Goal: Contribute content: Add original content to the website for others to see

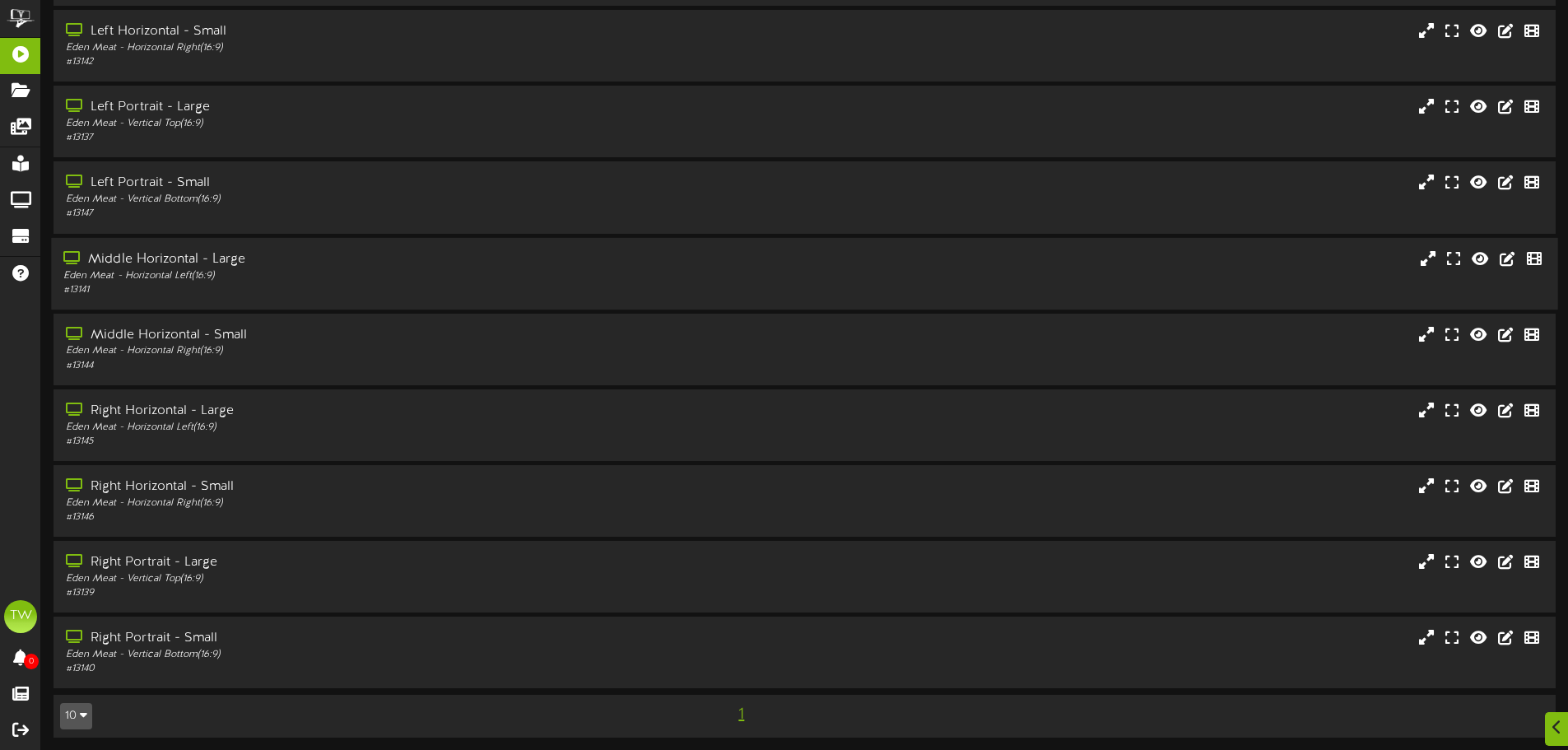
scroll to position [131, 0]
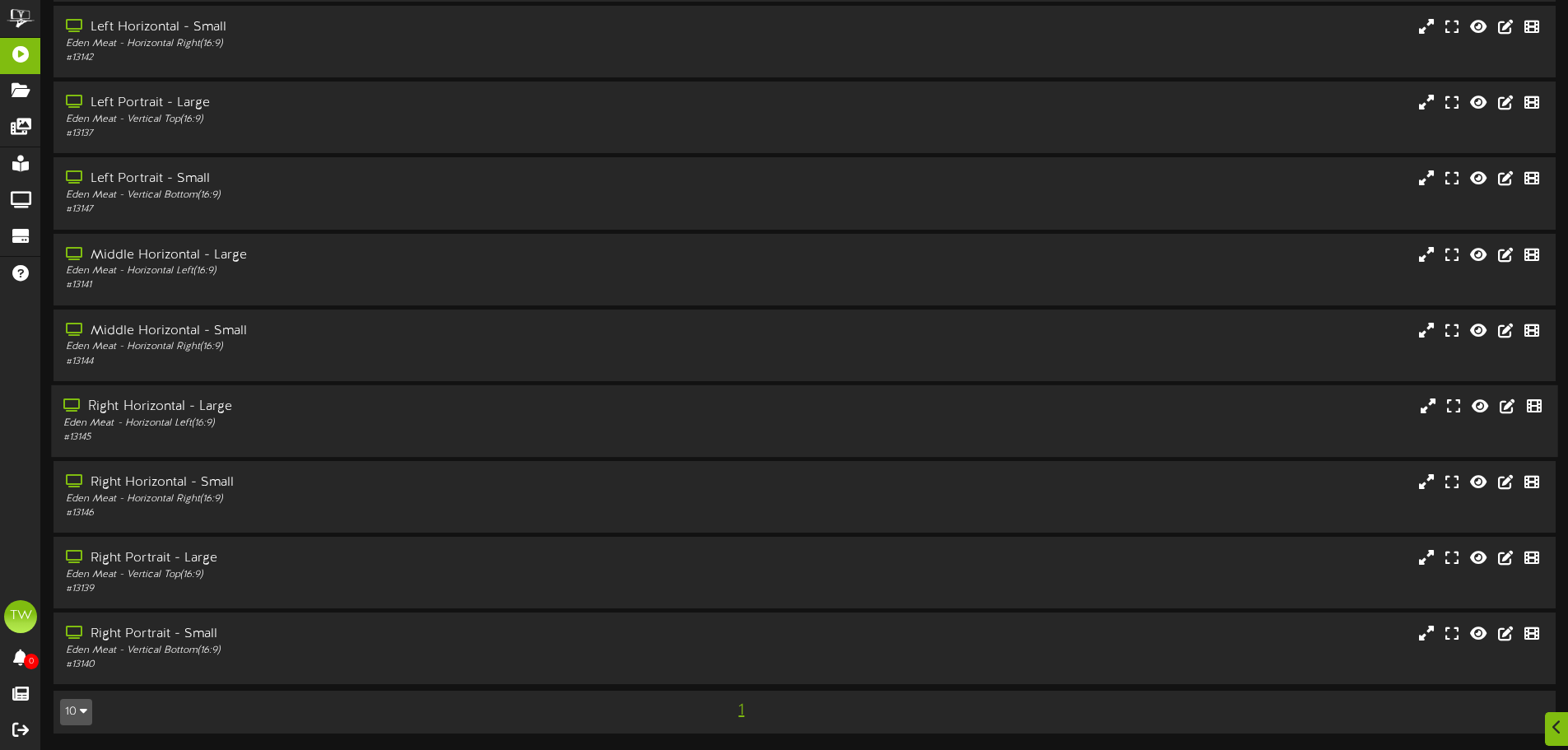
drag, startPoint x: 296, startPoint y: 427, endPoint x: 270, endPoint y: 436, distance: 27.5
click at [294, 429] on div "Eden Meat - Horizontal Left ( 16:9 )" at bounding box center [365, 424] width 603 height 14
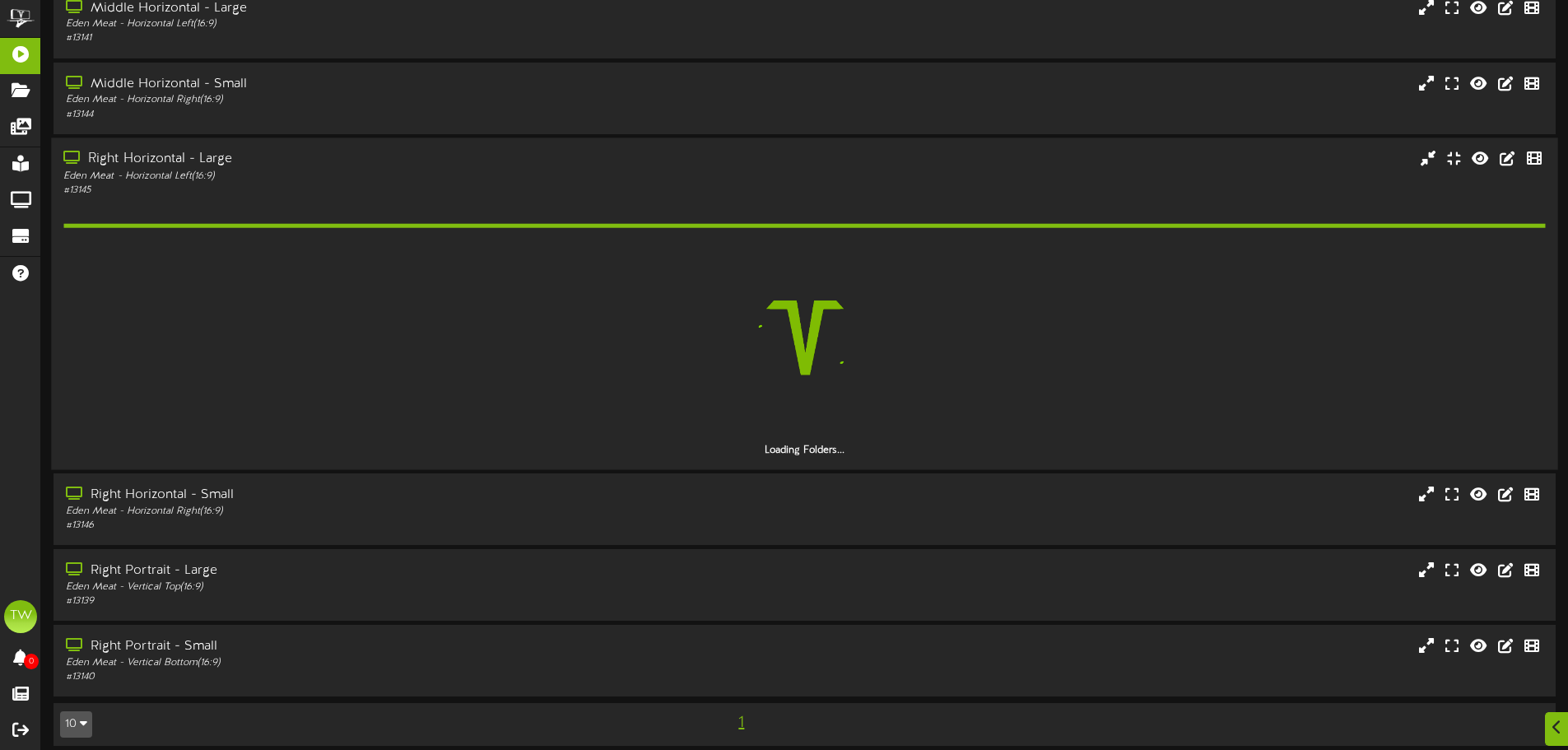
scroll to position [344, 0]
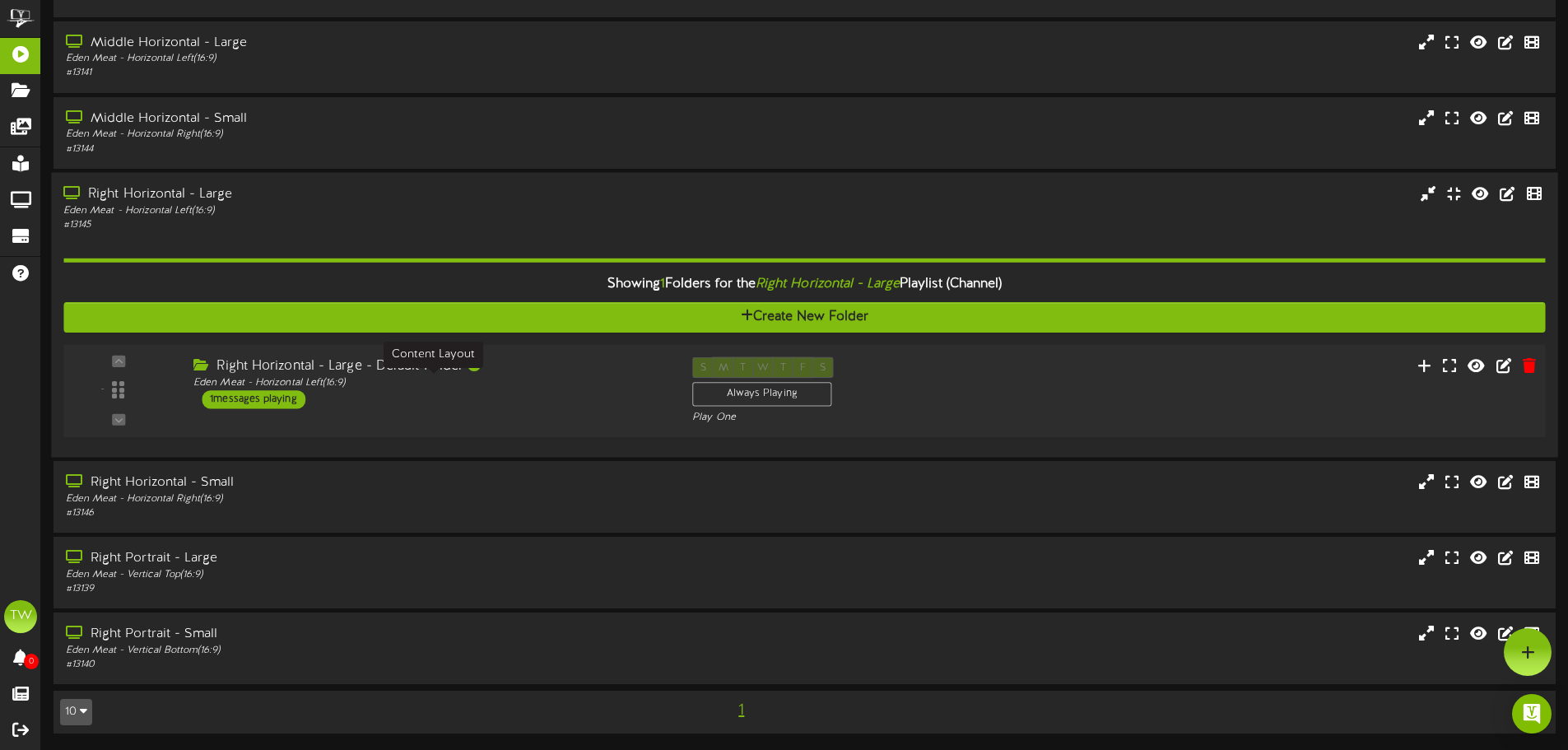
click at [589, 377] on div "Eden Meat - Horizontal Left ( 16:9 )" at bounding box center [429, 382] width 474 height 14
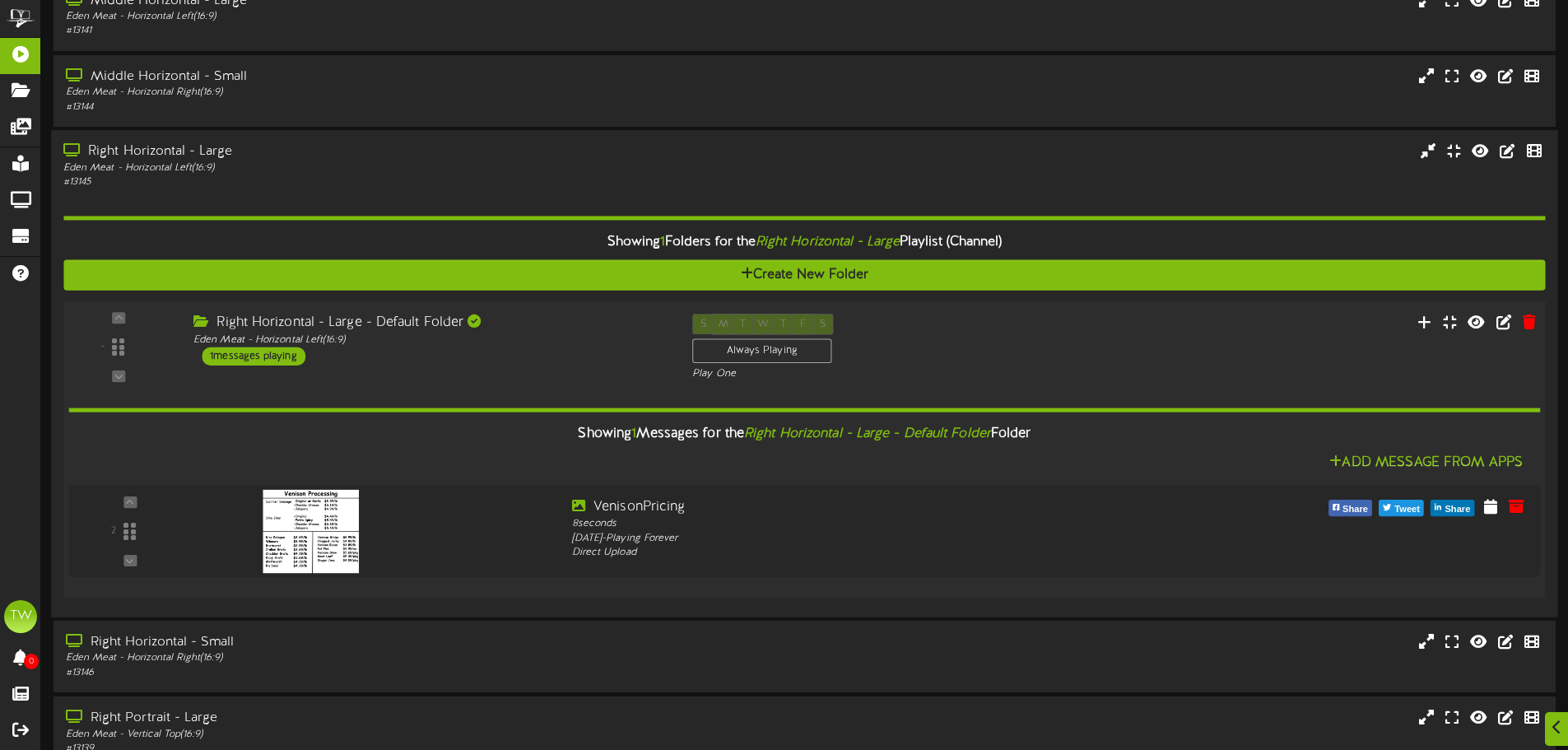
scroll to position [426, 0]
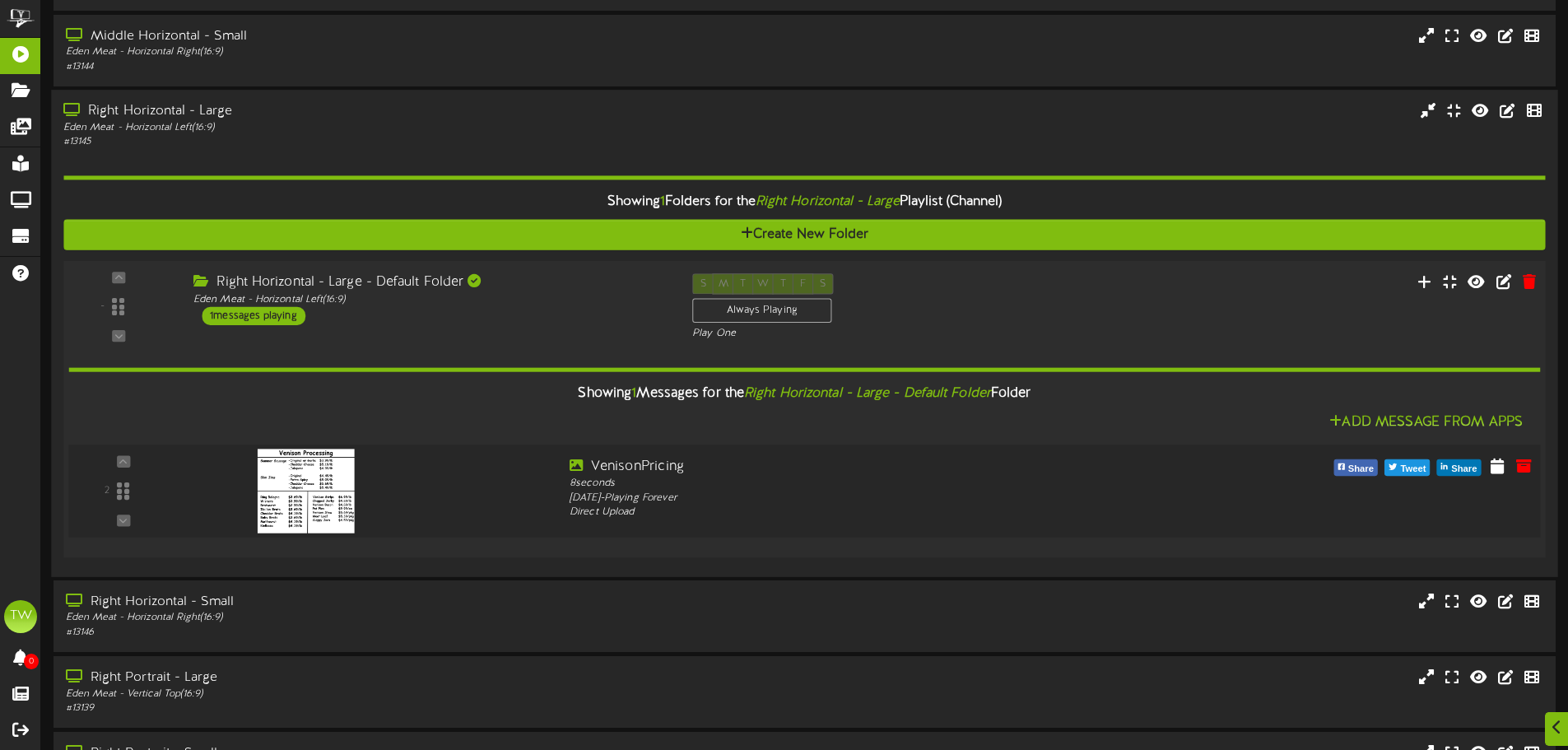
click at [322, 501] on img at bounding box center [305, 490] width 97 height 84
click at [1422, 287] on icon at bounding box center [1424, 281] width 17 height 18
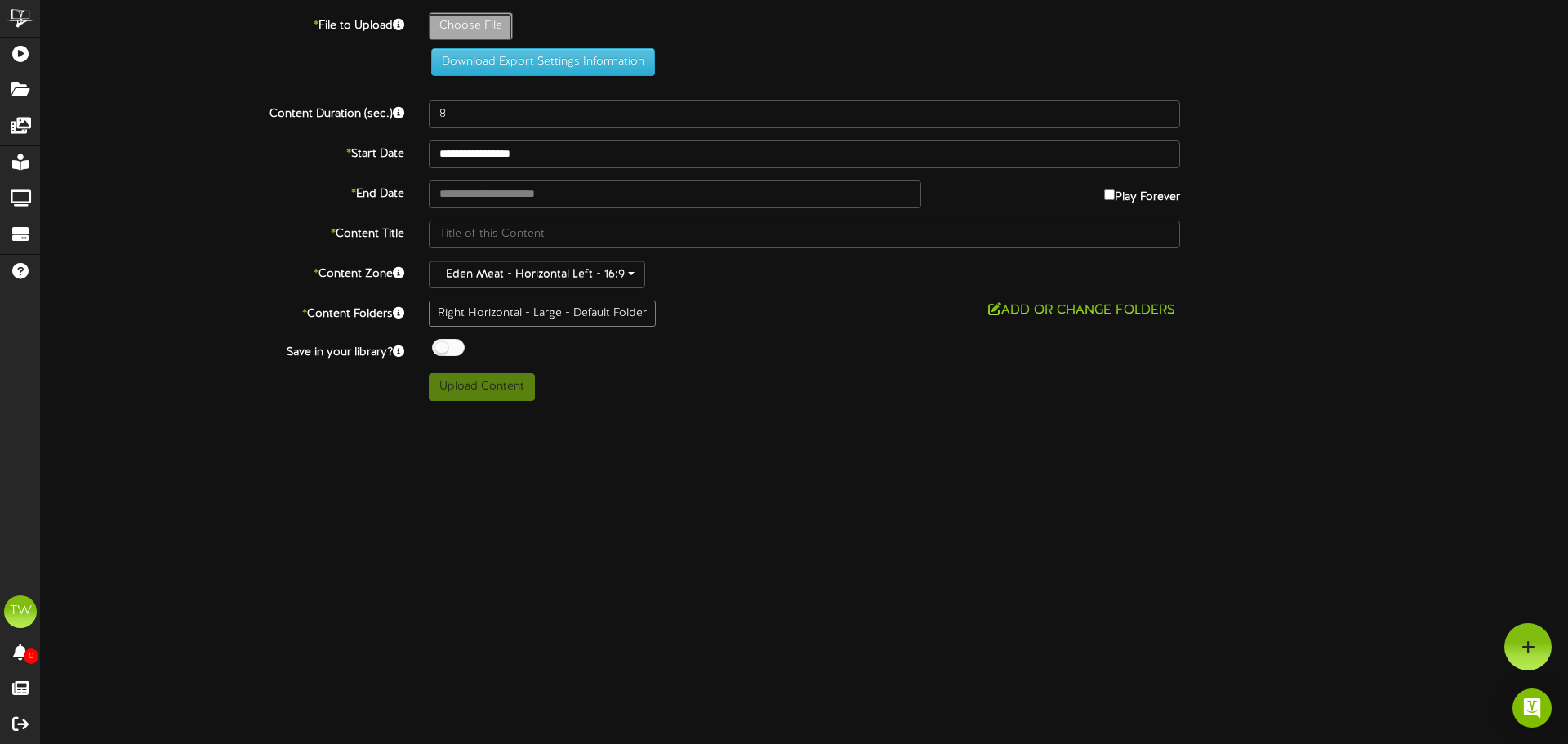
type input "**********"
type input "VenisonPricing"
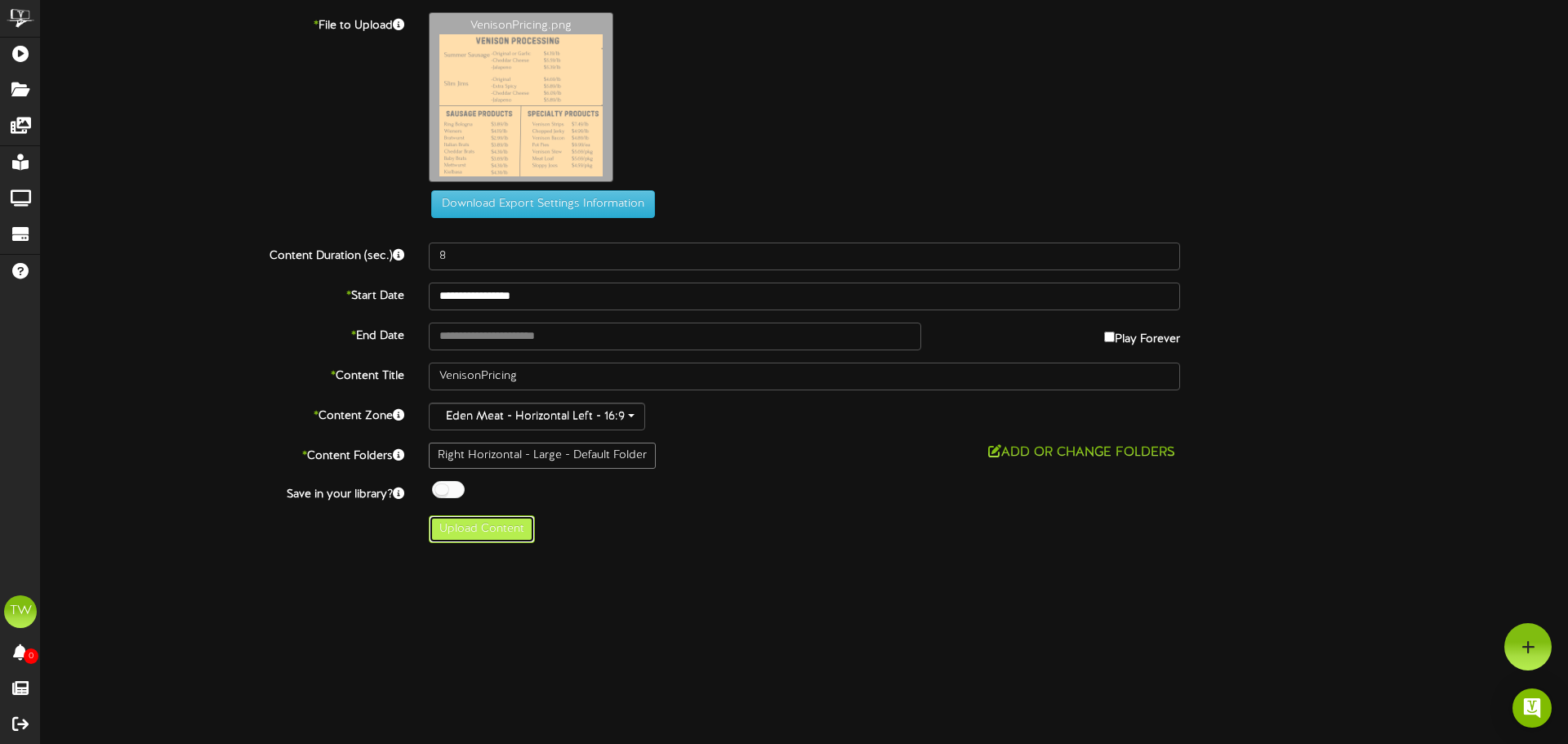
click at [486, 535] on button "Upload Content" at bounding box center [482, 529] width 106 height 28
type input "**********"
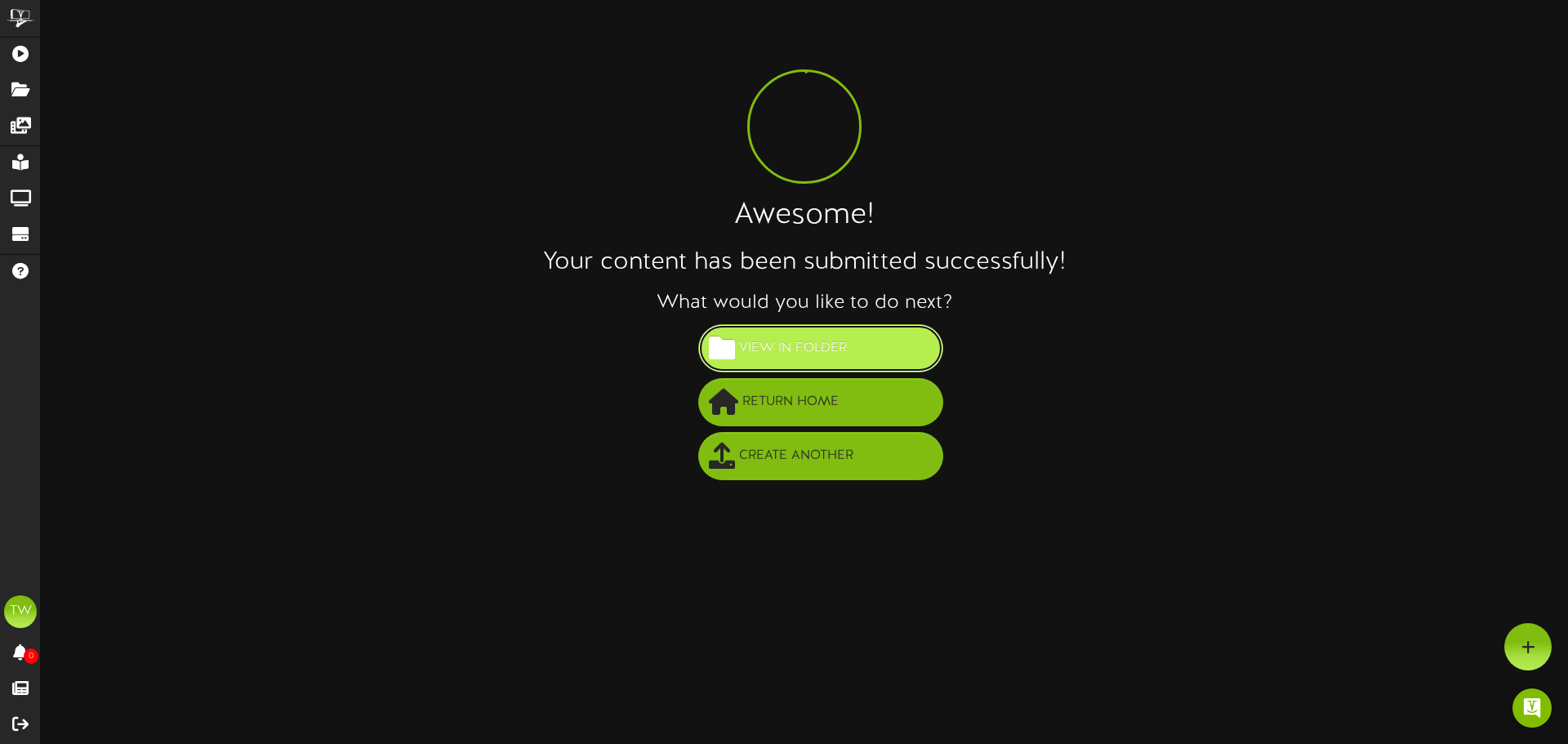
click at [775, 347] on span "View in Folder" at bounding box center [793, 349] width 116 height 27
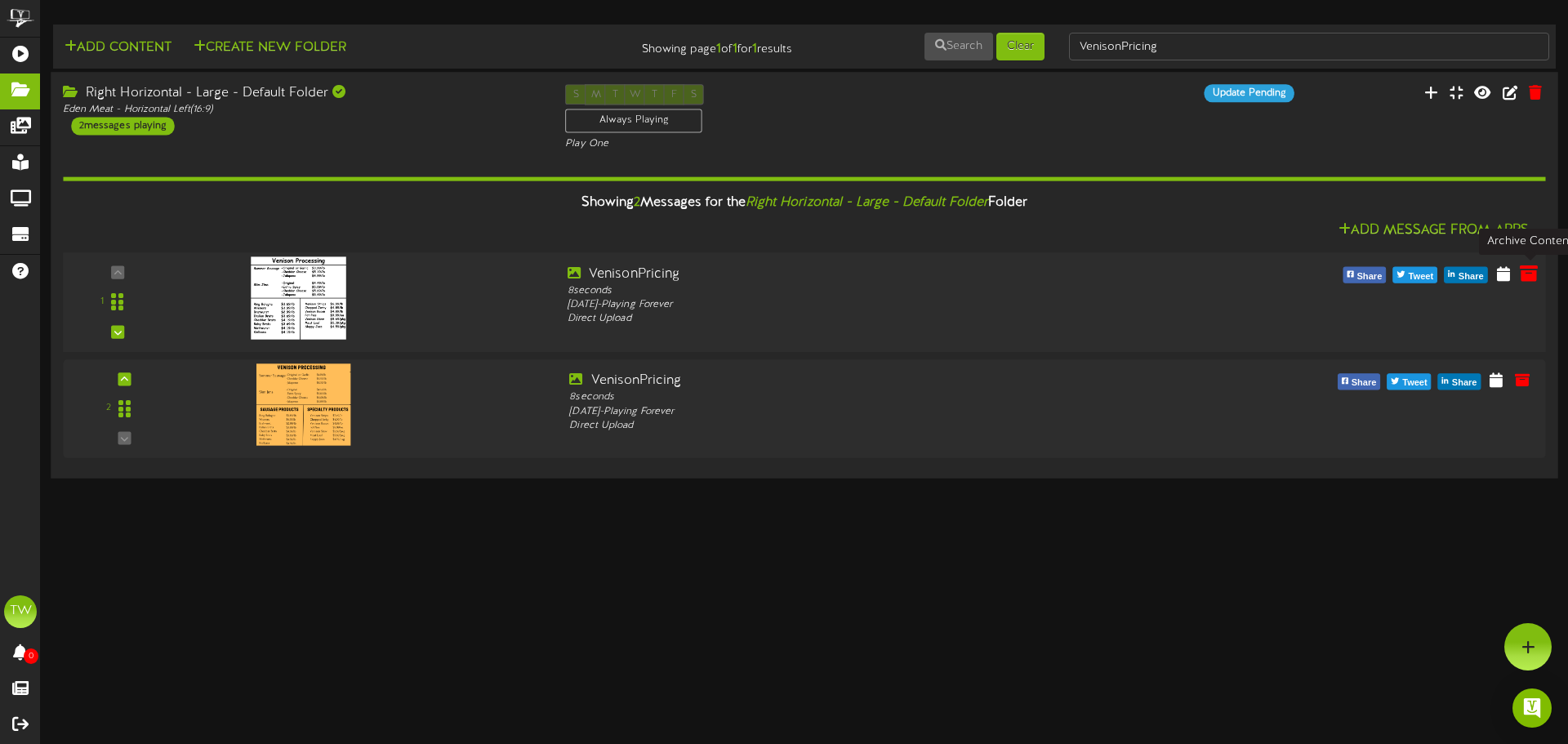
click at [1523, 277] on icon at bounding box center [1529, 273] width 18 height 18
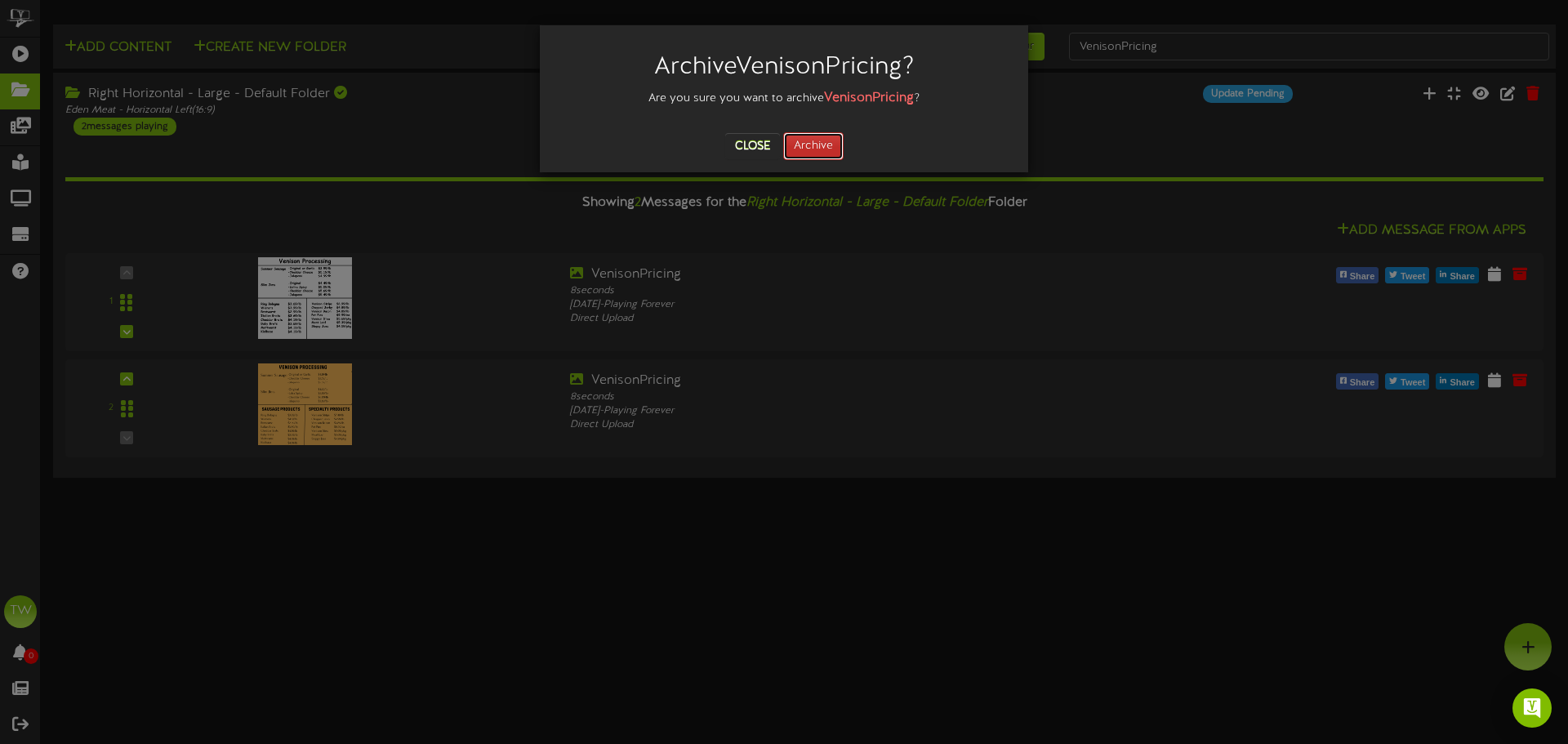
click at [826, 153] on button "Archive" at bounding box center [813, 146] width 60 height 28
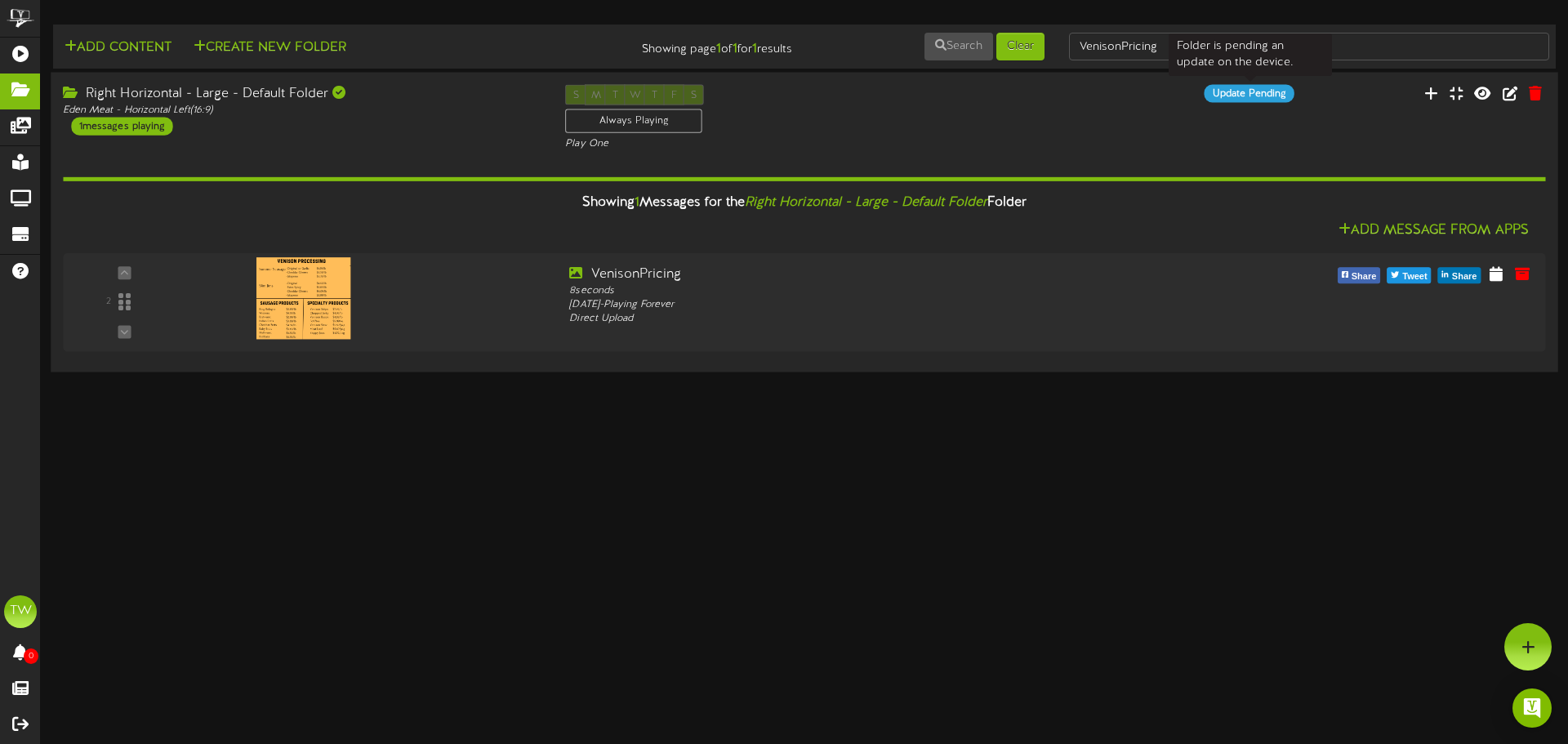
click at [1255, 95] on div "Update Pending" at bounding box center [1249, 93] width 90 height 18
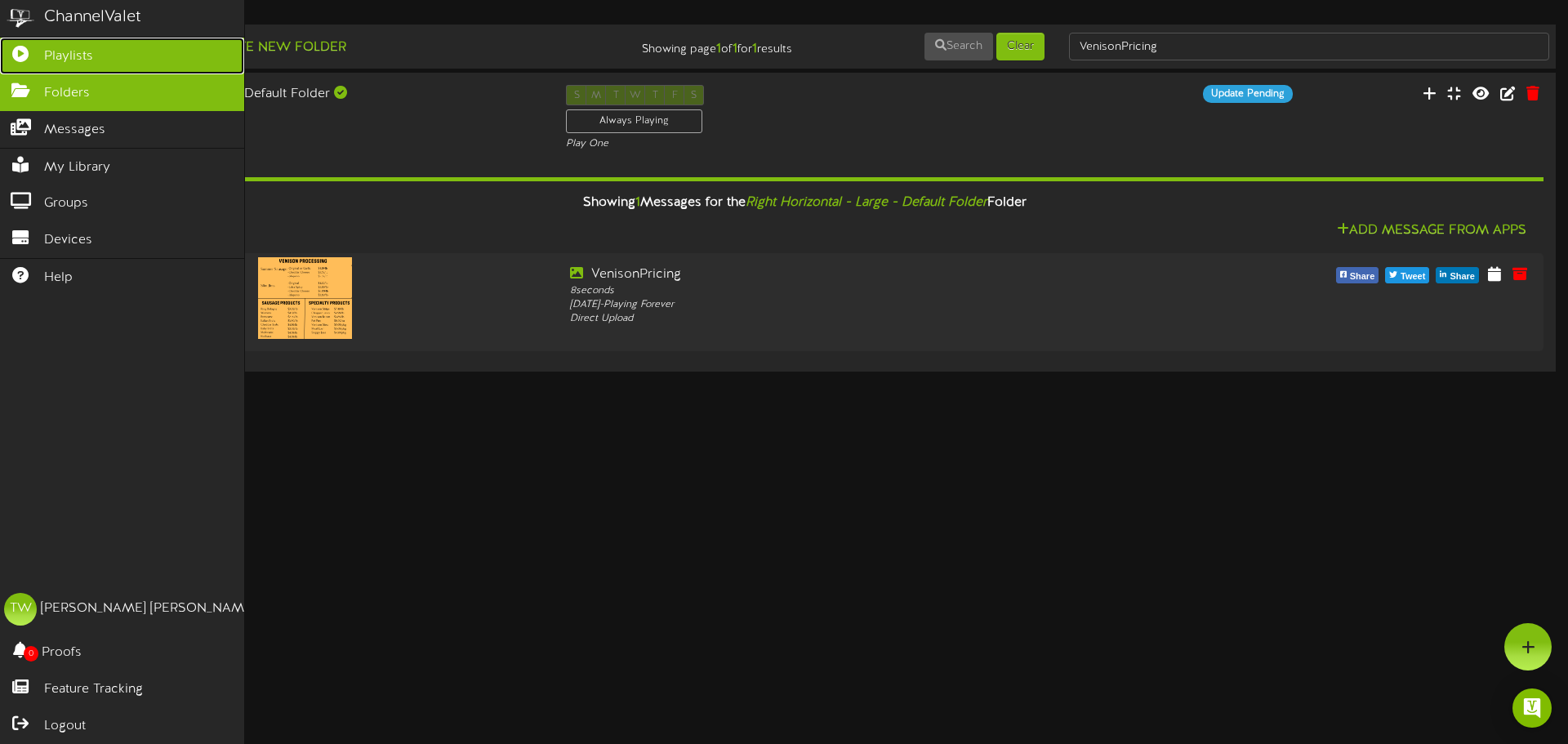
click at [110, 40] on link "Playlists" at bounding box center [122, 56] width 244 height 36
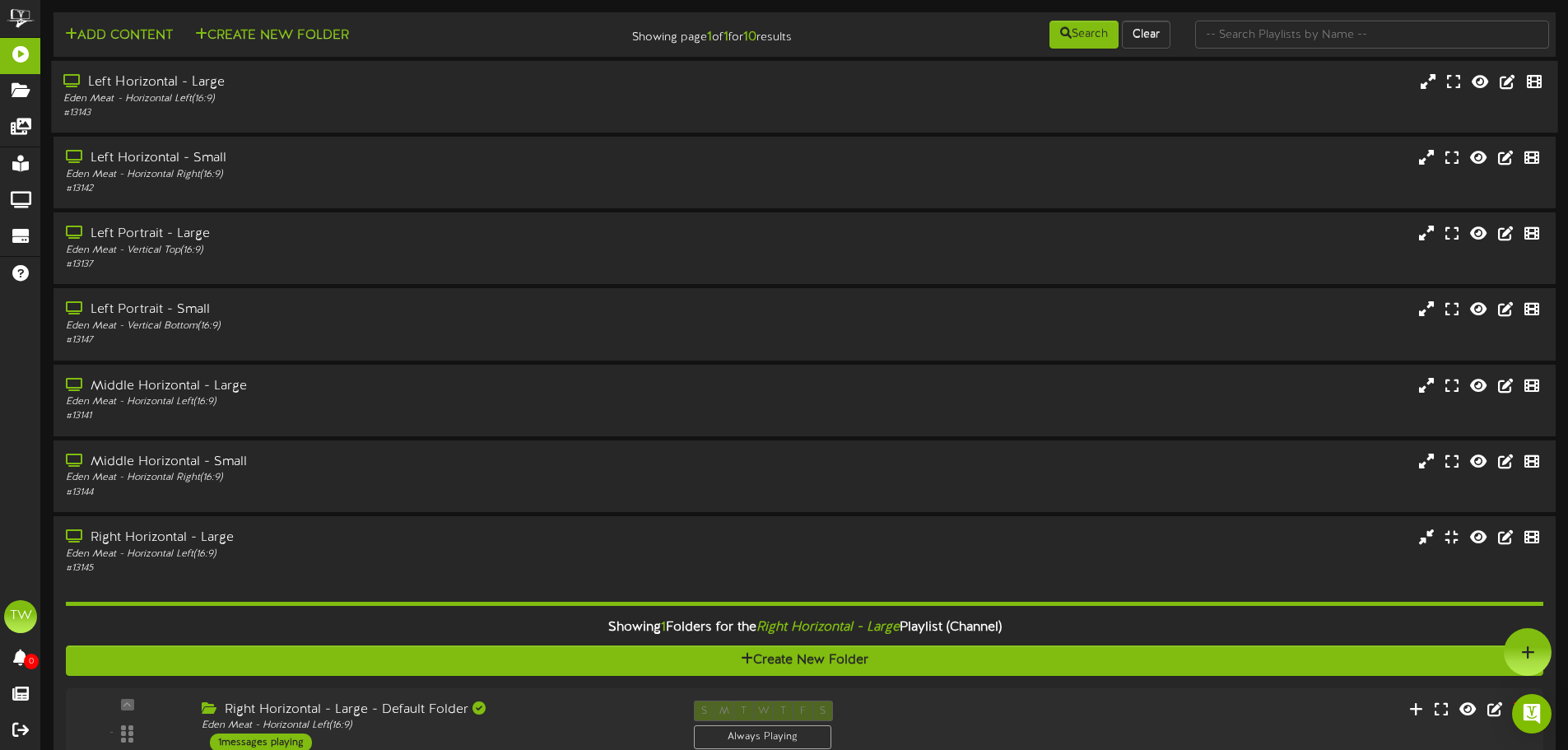
click at [316, 111] on div "# 13143" at bounding box center [365, 113] width 603 height 14
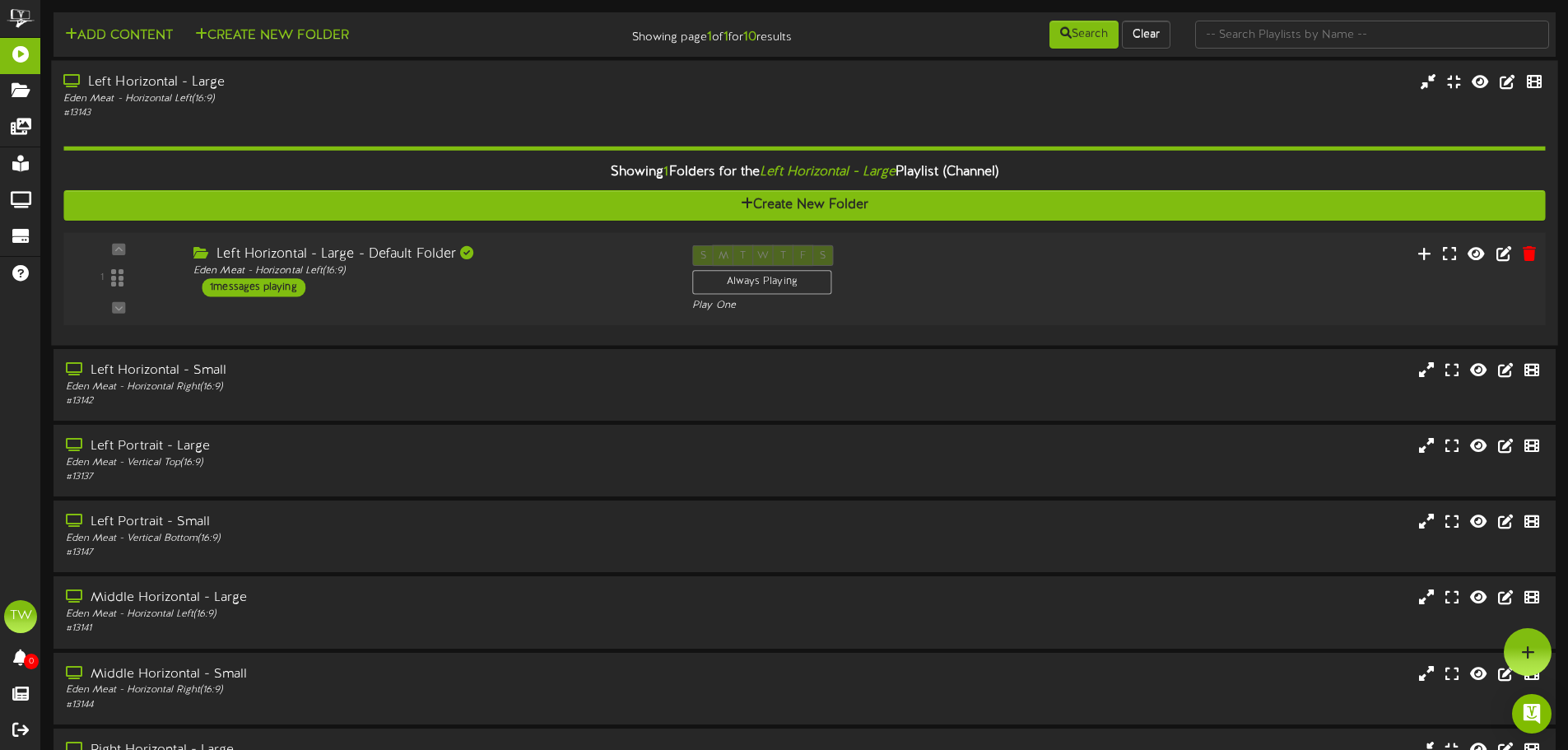
drag, startPoint x: 590, startPoint y: 285, endPoint x: 564, endPoint y: 275, distance: 27.9
click at [564, 278] on div "Left Horizontal - Large - Default Folder Eden Meat - Horizontal Left ( 16:9 ) 1…" at bounding box center [430, 271] width 499 height 52
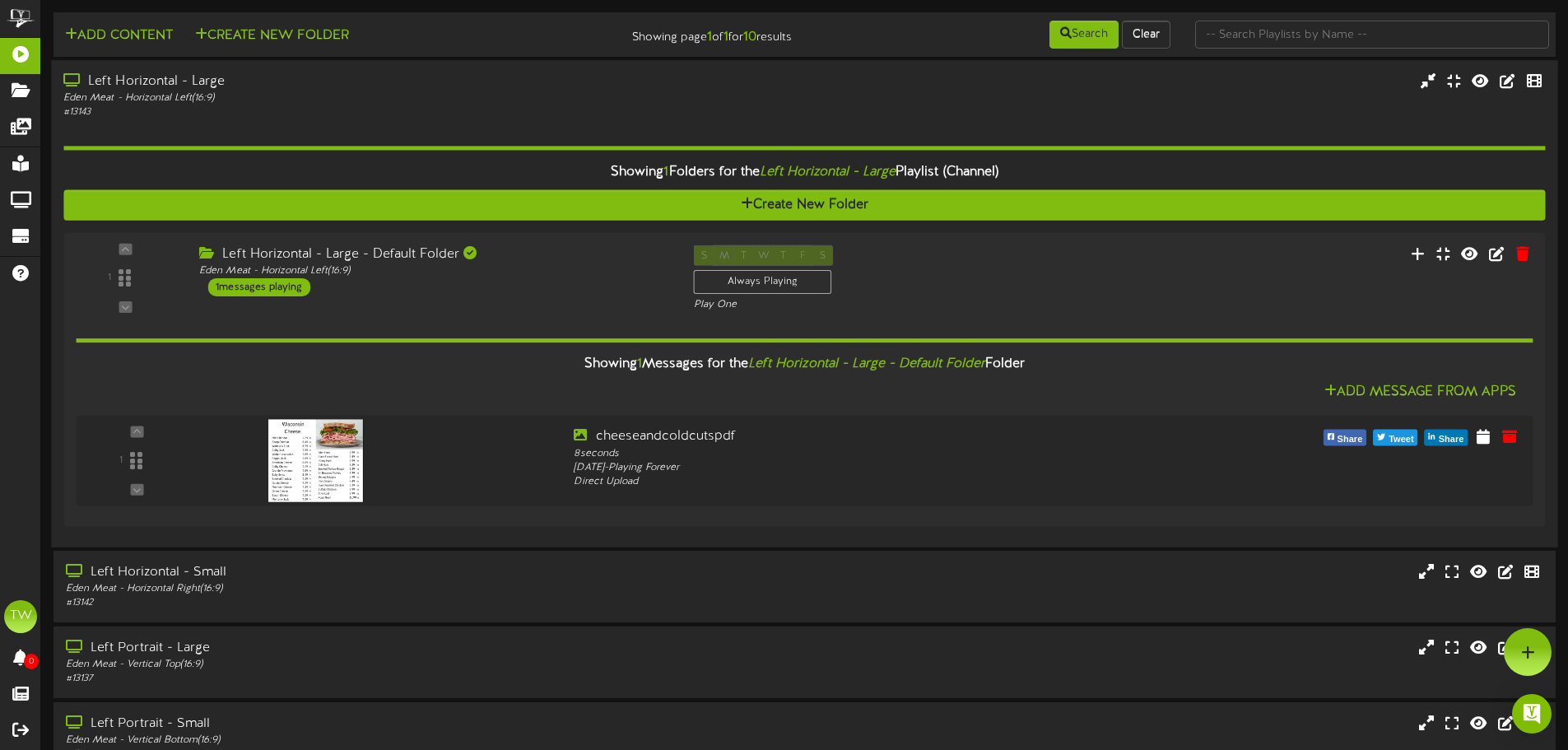
click at [445, 116] on div "# 13143" at bounding box center [365, 112] width 603 height 14
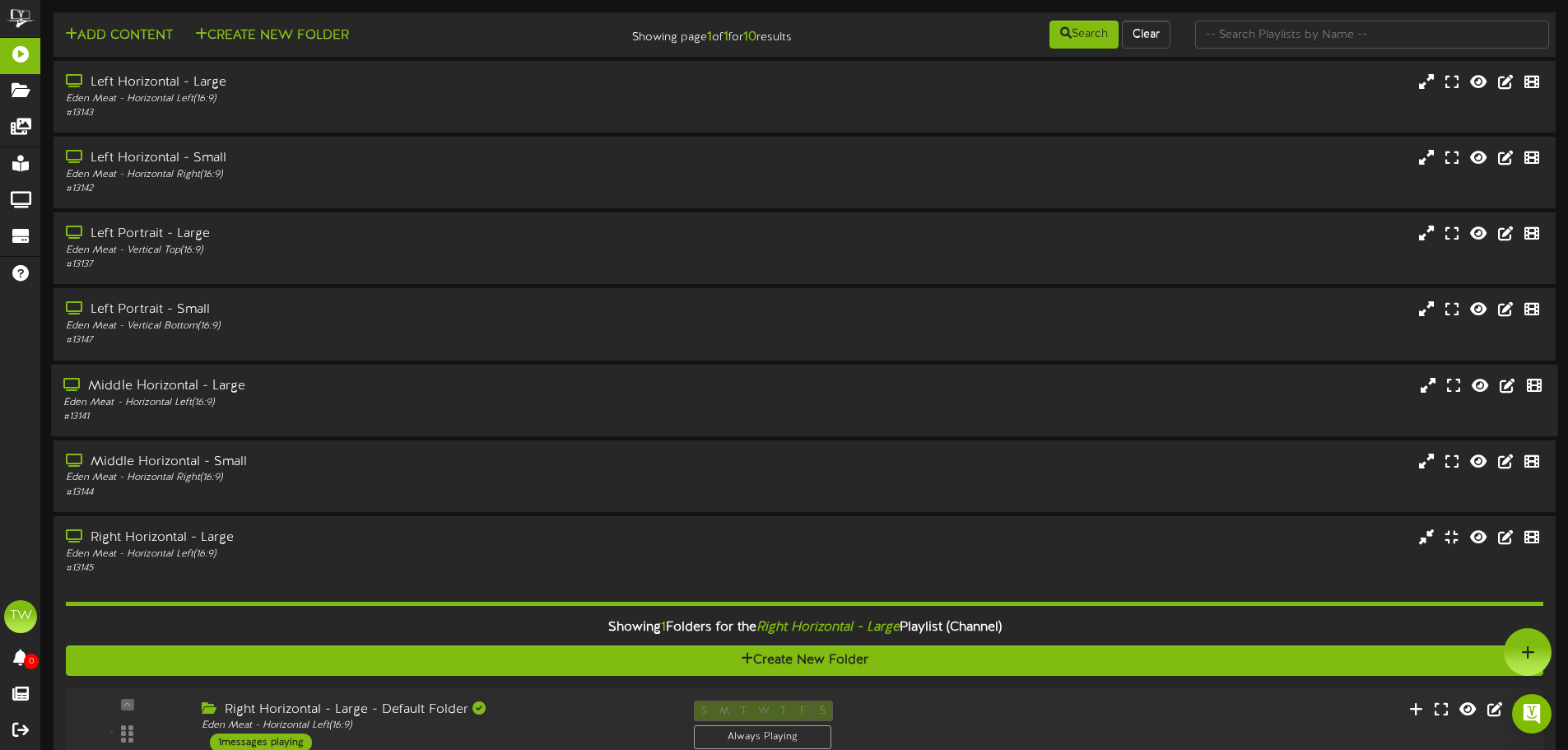
click at [352, 397] on div "Eden Meat - Horizontal Left ( 16:9 )" at bounding box center [365, 402] width 603 height 14
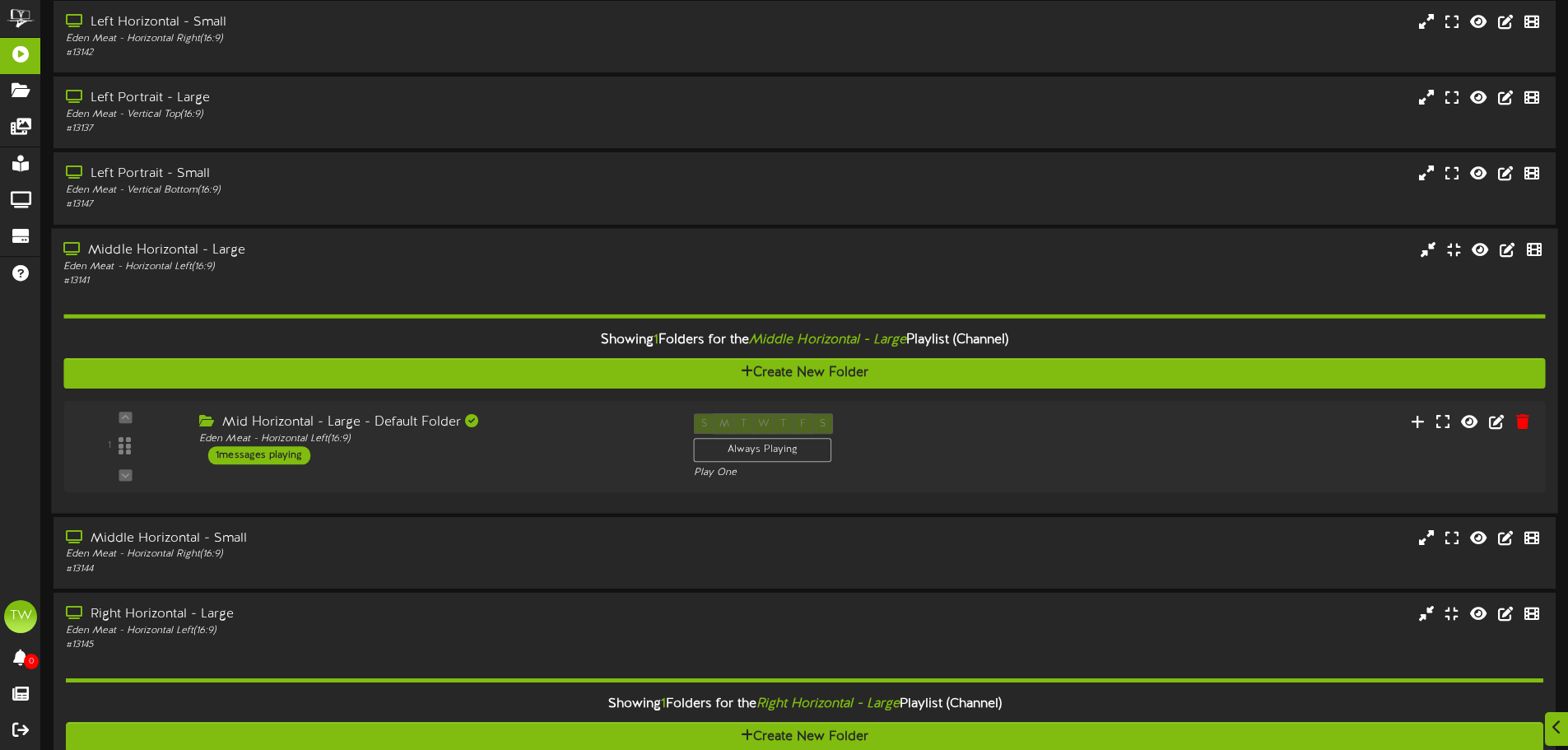
scroll to position [165, 0]
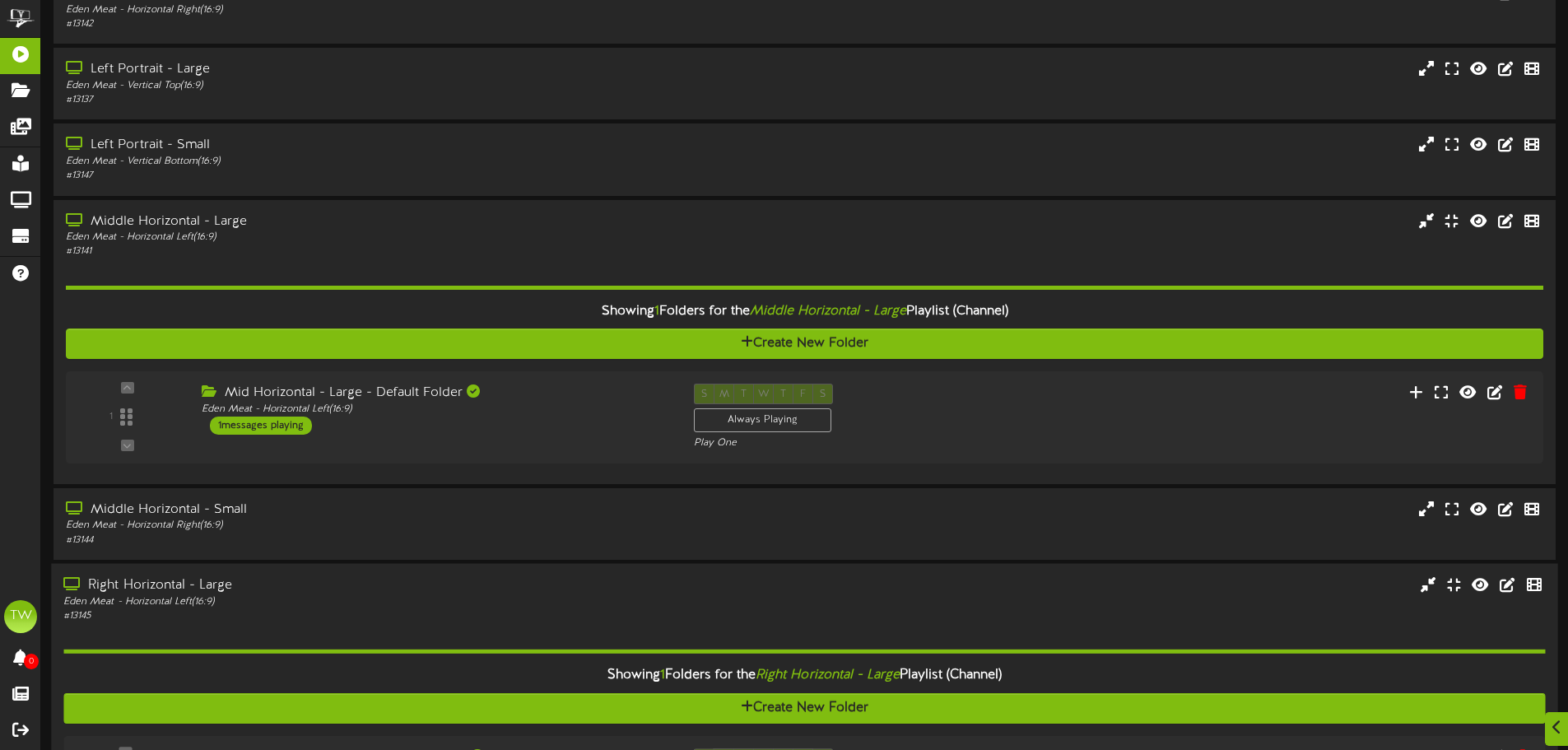
click at [380, 584] on div "Right Horizontal - Large" at bounding box center [365, 585] width 603 height 19
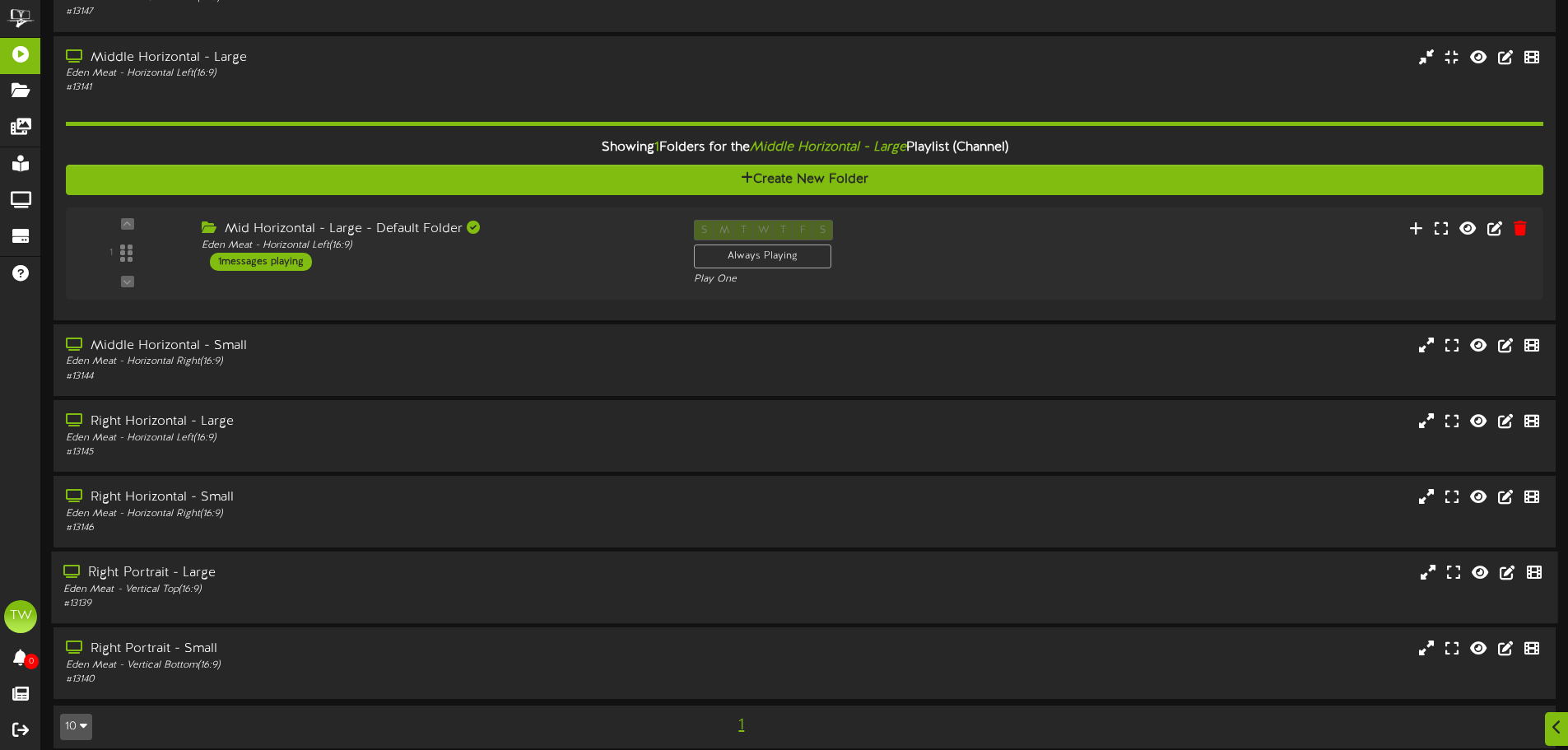
scroll to position [329, 0]
click at [376, 446] on div "# 13145" at bounding box center [365, 452] width 603 height 14
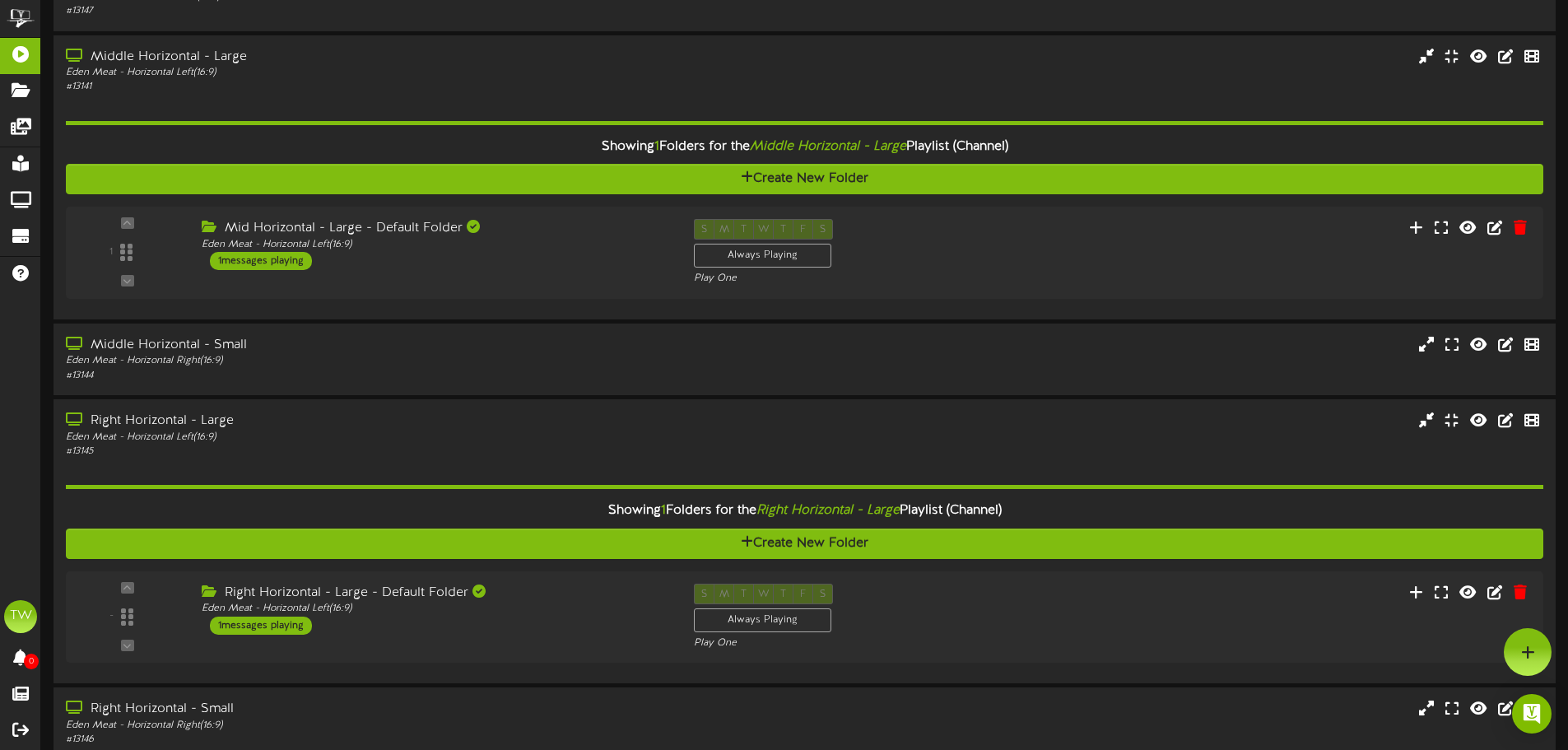
scroll to position [0, 0]
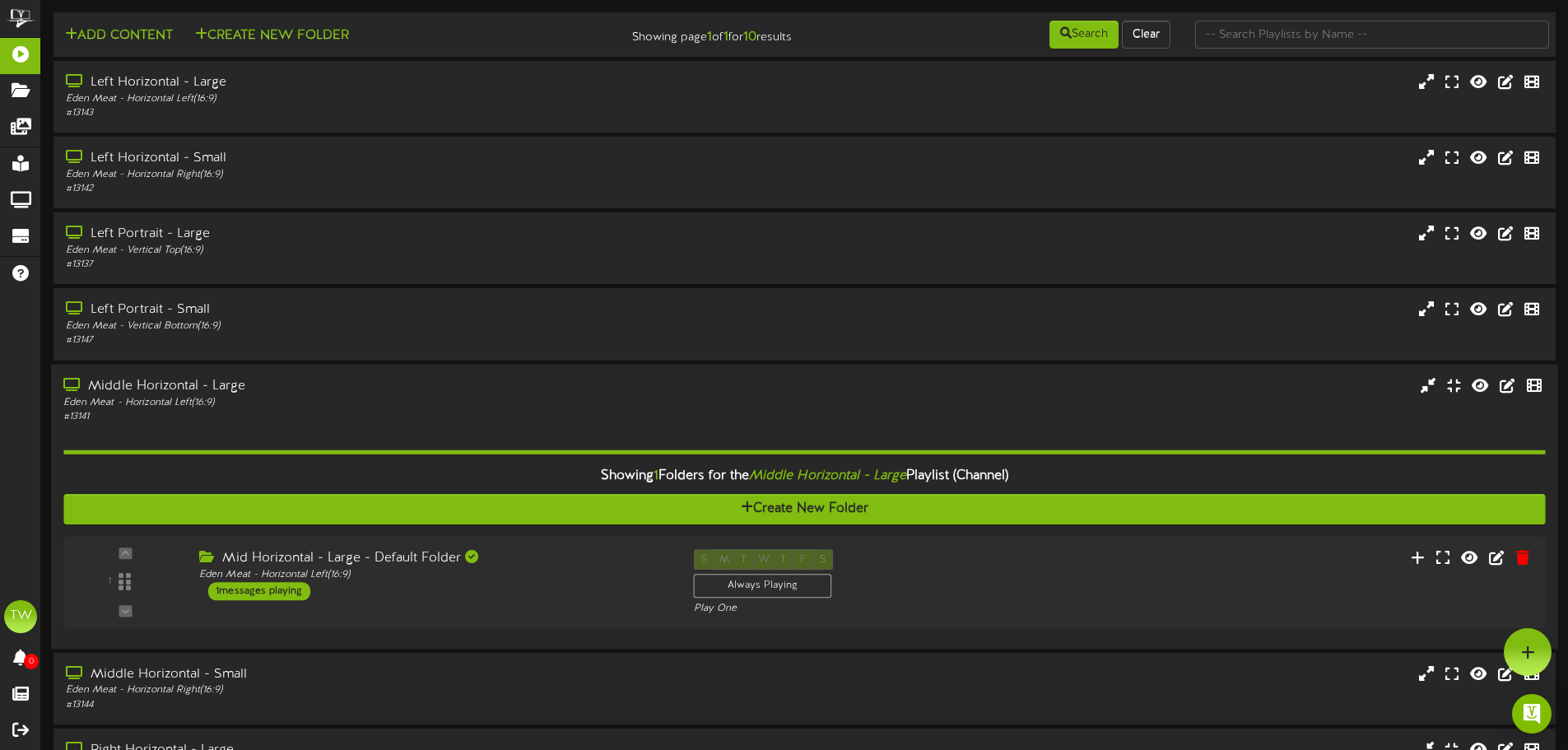
click at [429, 417] on div "# 13141" at bounding box center [365, 416] width 603 height 14
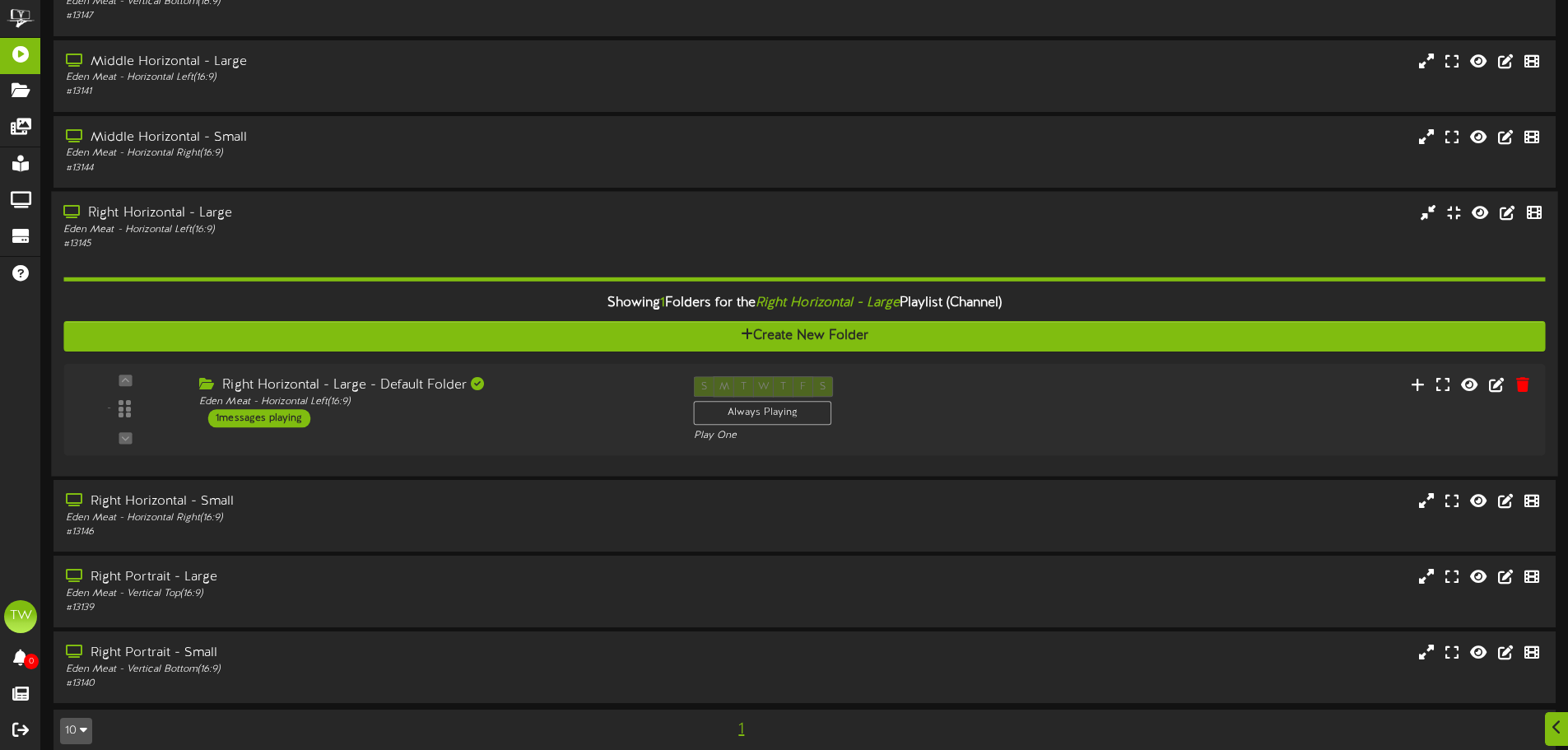
scroll to position [329, 0]
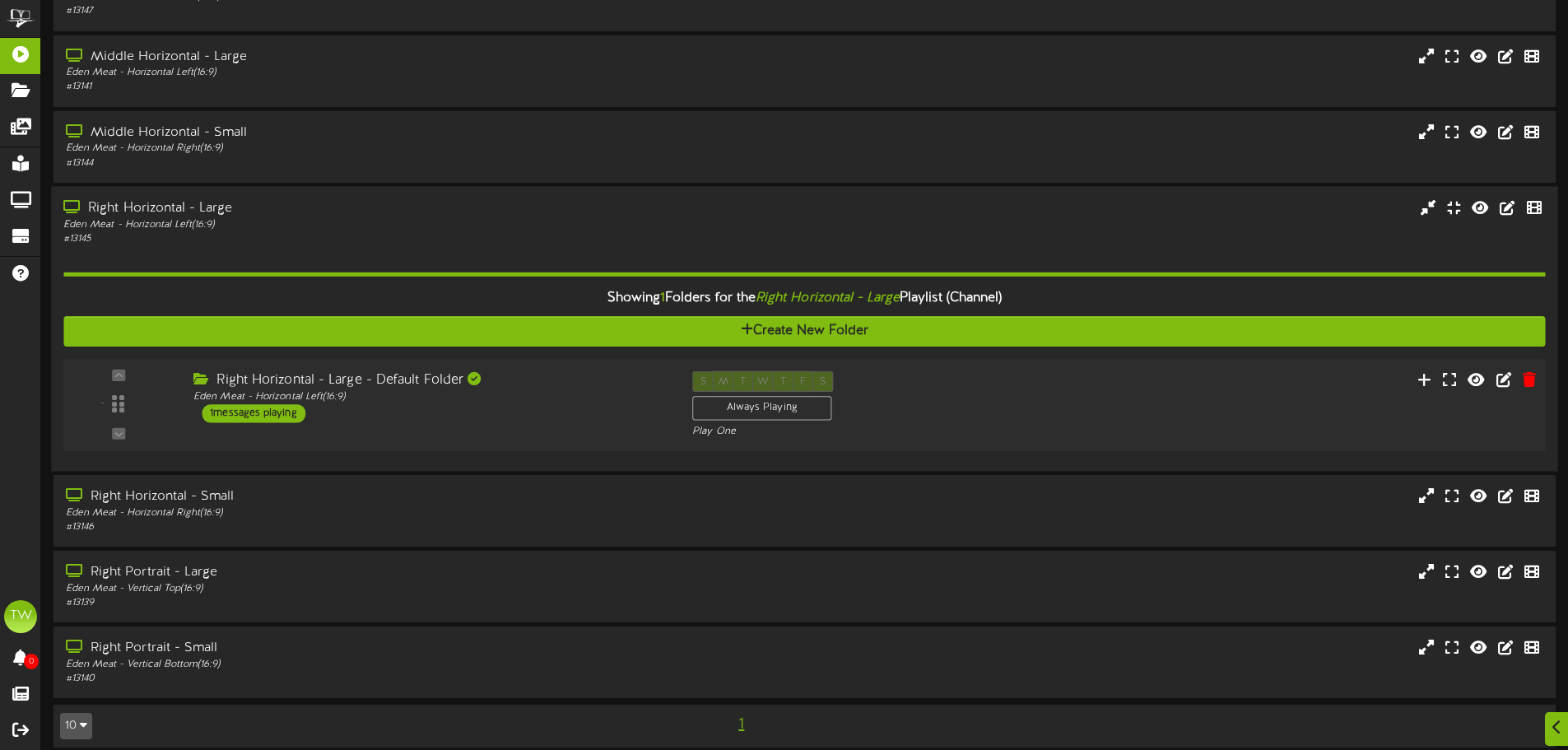
click at [562, 418] on div "Right Horizontal - Large - Default Folder Eden Meat - Horizontal Left ( 16:9 ) …" at bounding box center [430, 397] width 499 height 52
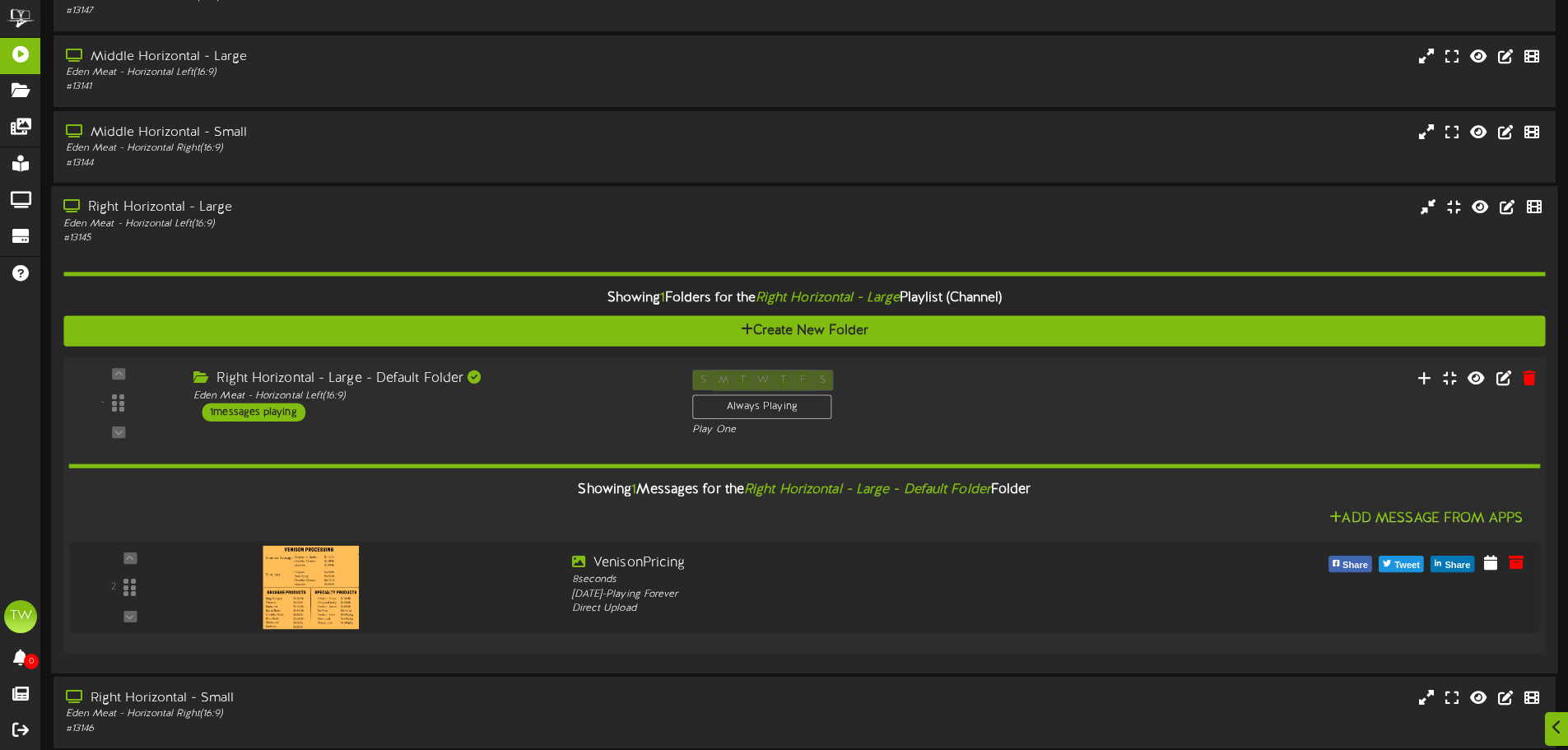
scroll to position [412, 0]
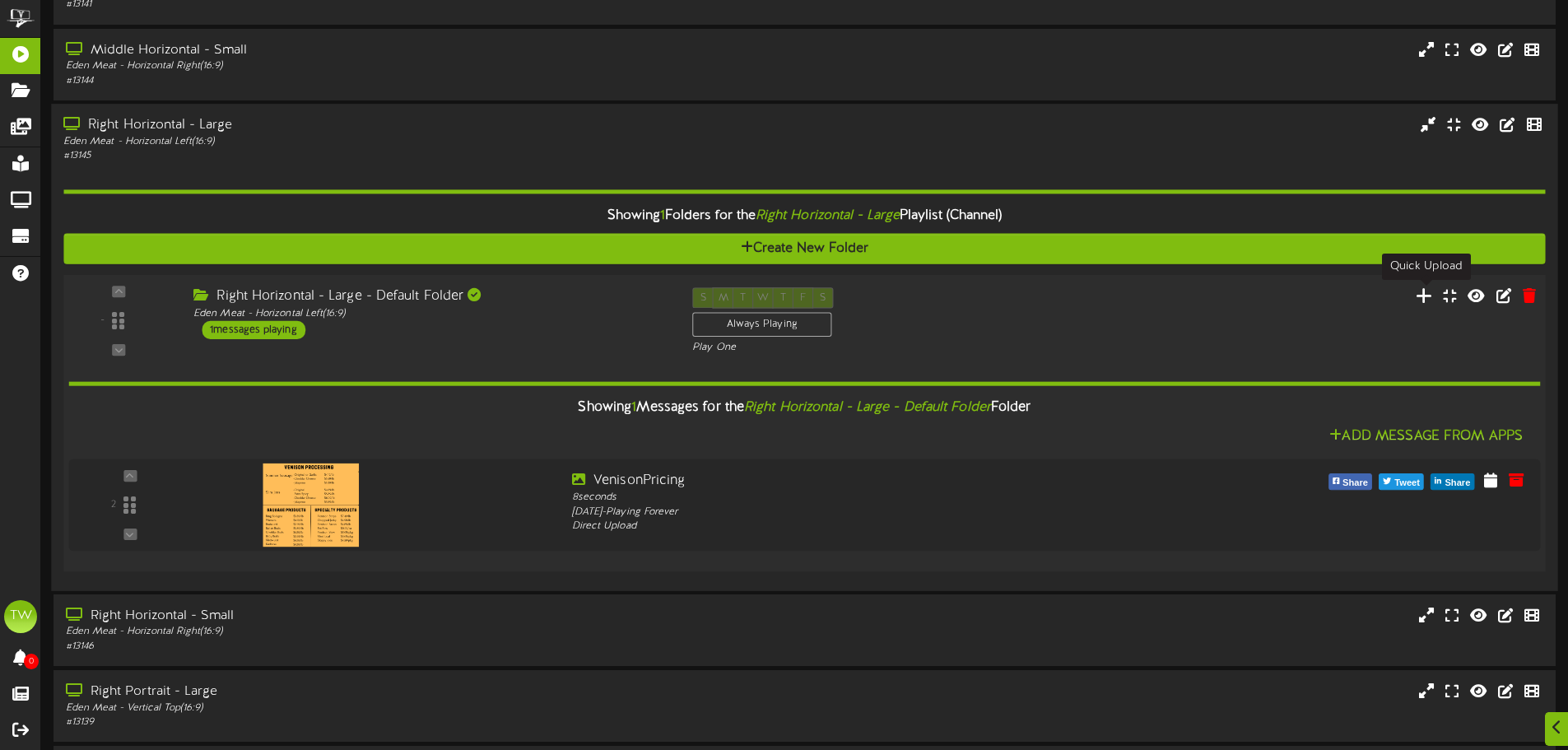
click at [1420, 298] on icon at bounding box center [1424, 294] width 17 height 18
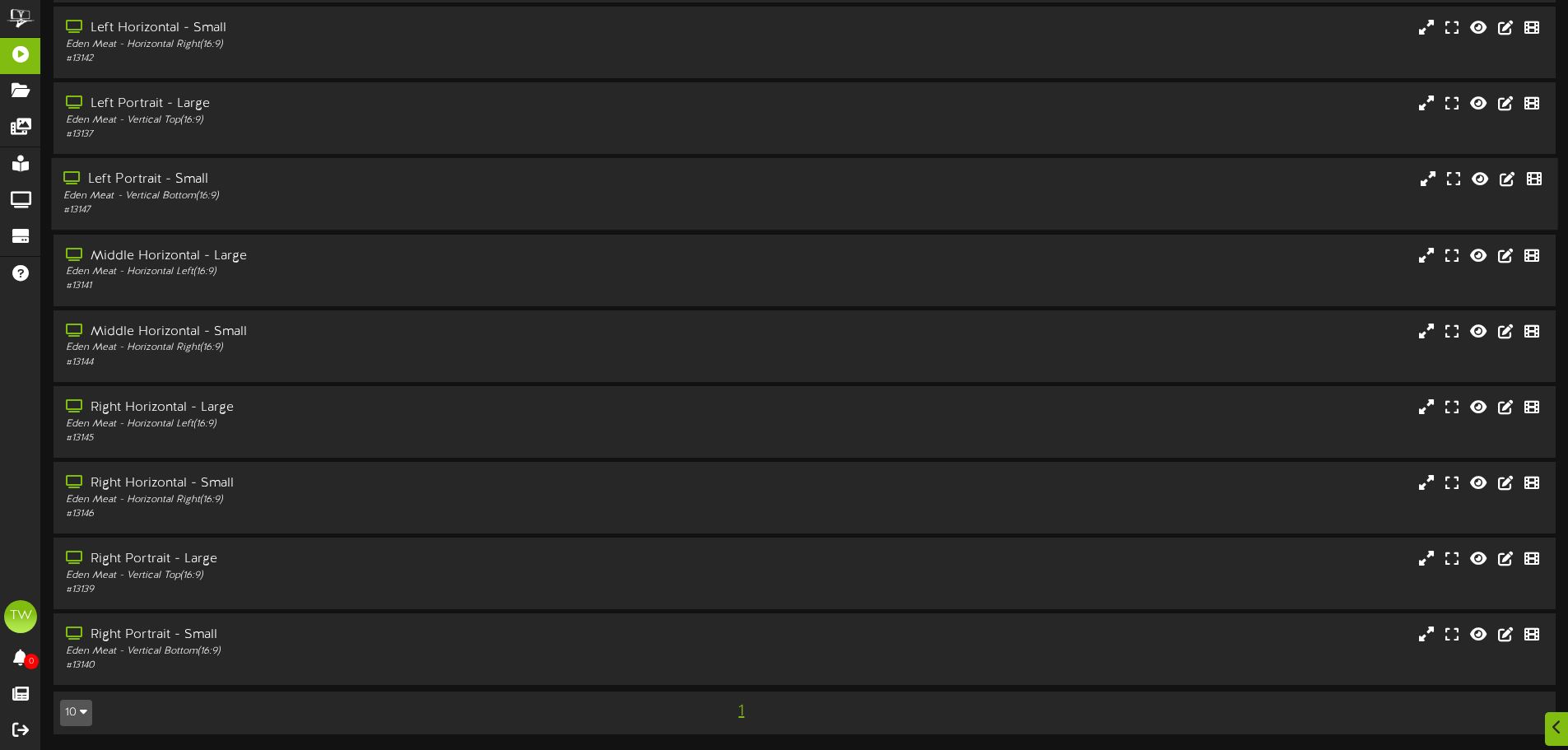
scroll to position [131, 0]
click at [334, 586] on div "# 13139" at bounding box center [365, 589] width 603 height 14
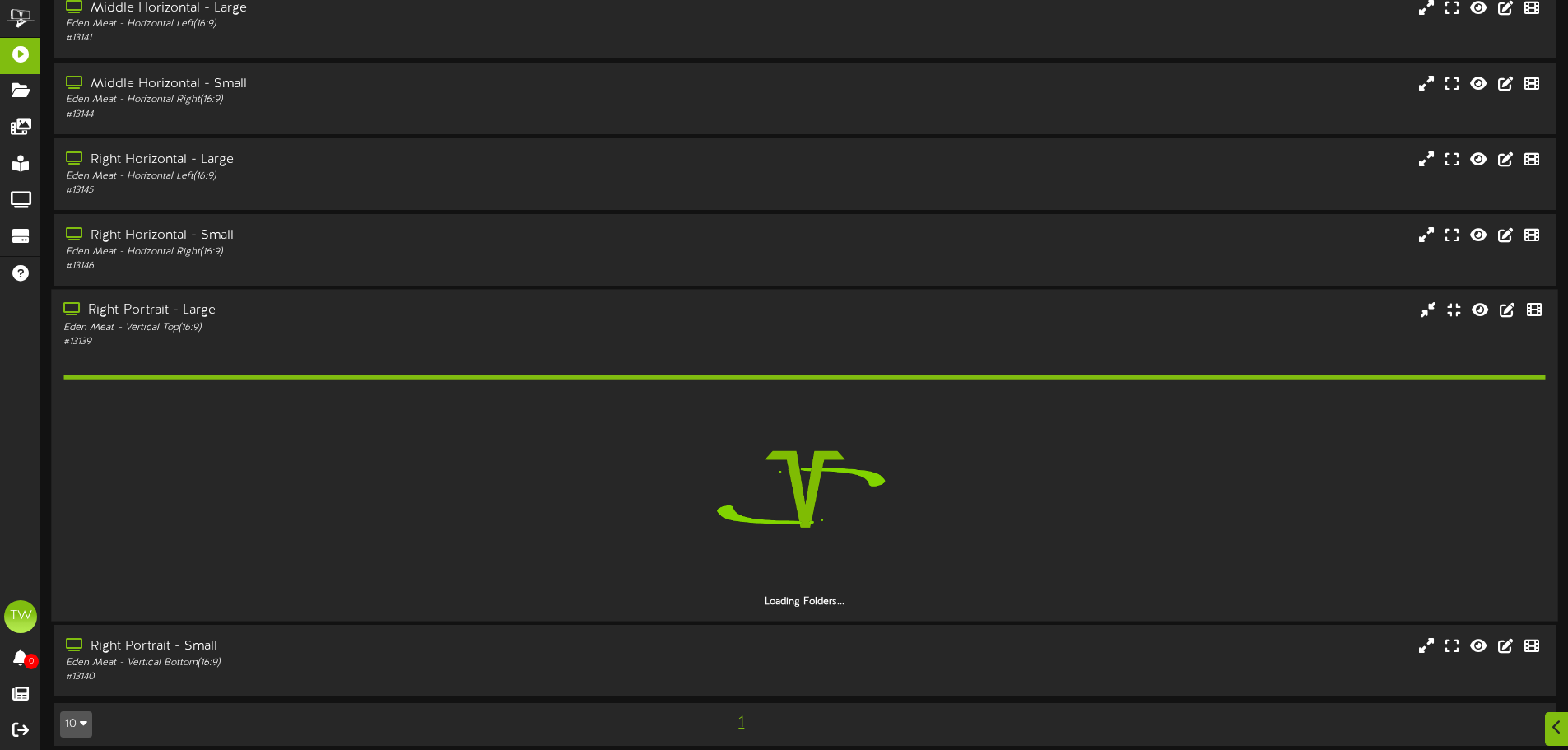
scroll to position [344, 0]
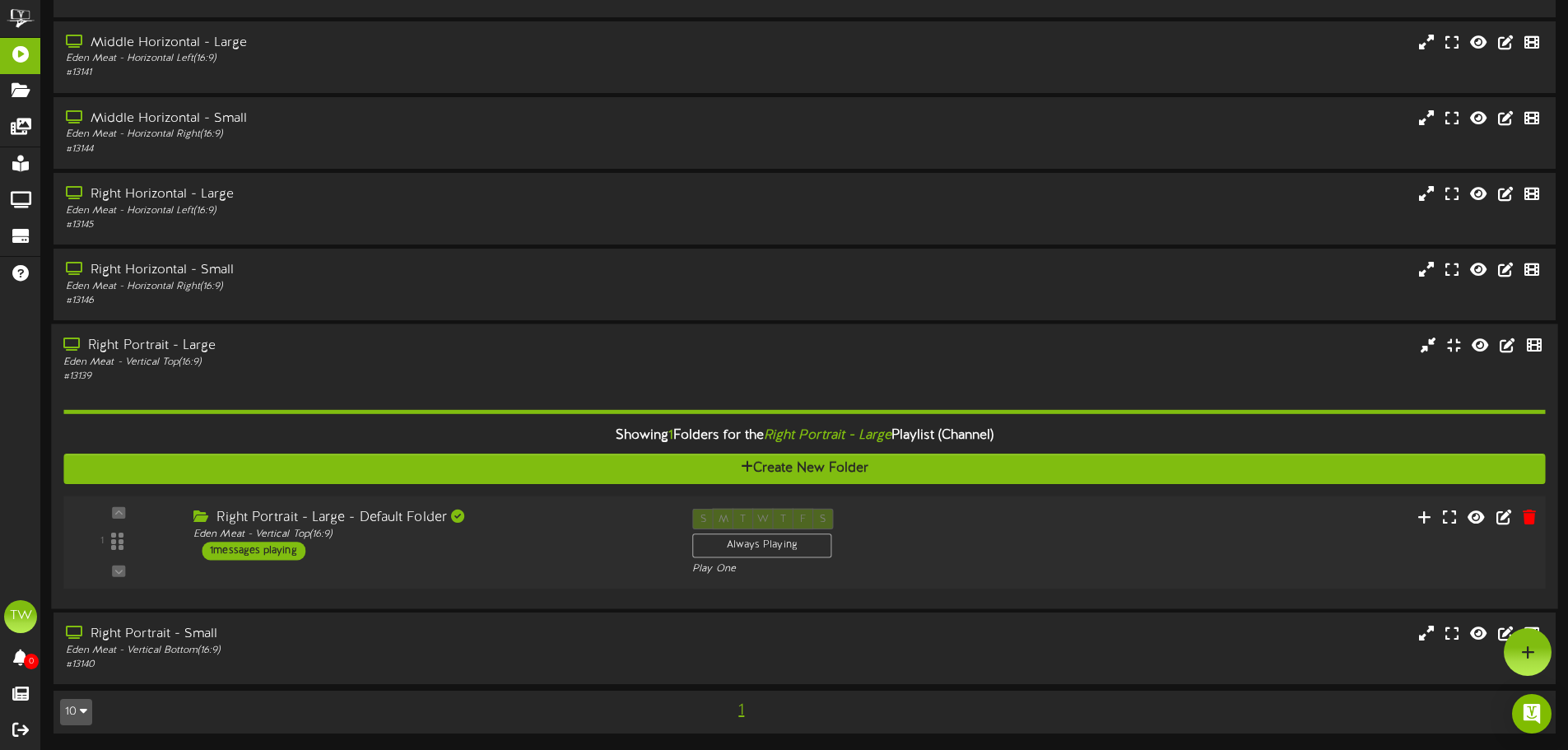
click at [541, 499] on div "1 ( 16:9 ) 1" at bounding box center [804, 542] width 1497 height 93
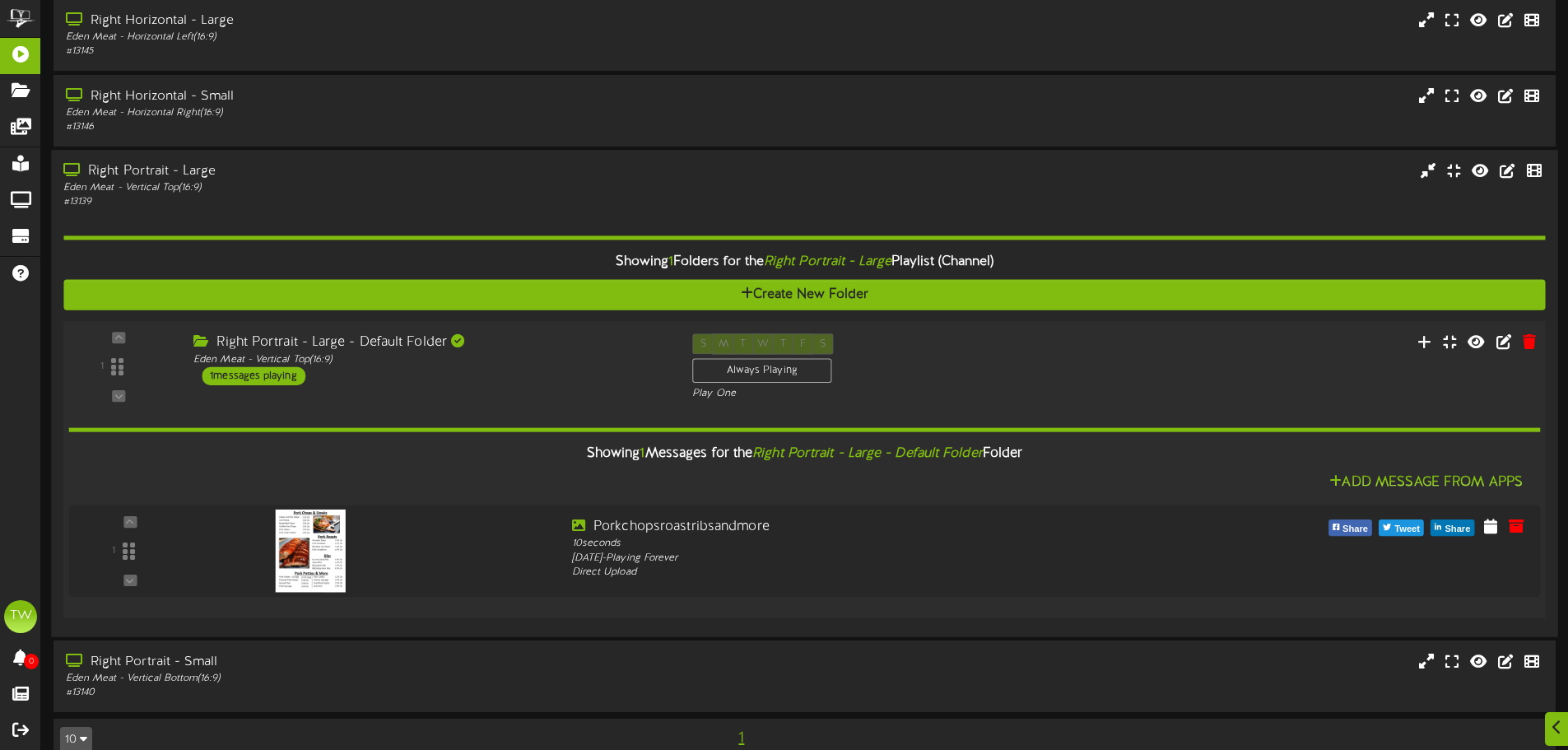
scroll to position [542, 0]
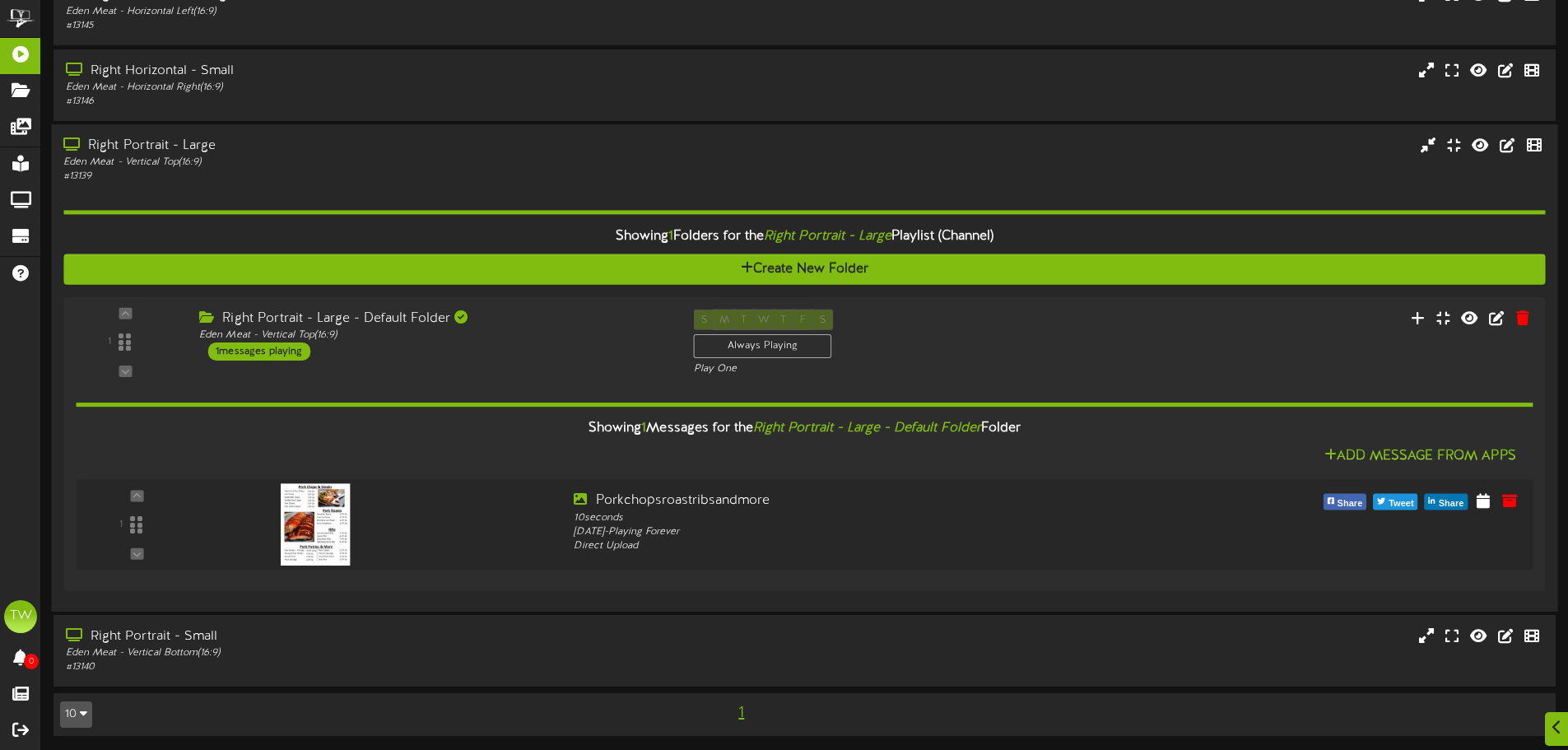
click at [461, 175] on div "# 13139" at bounding box center [365, 177] width 603 height 14
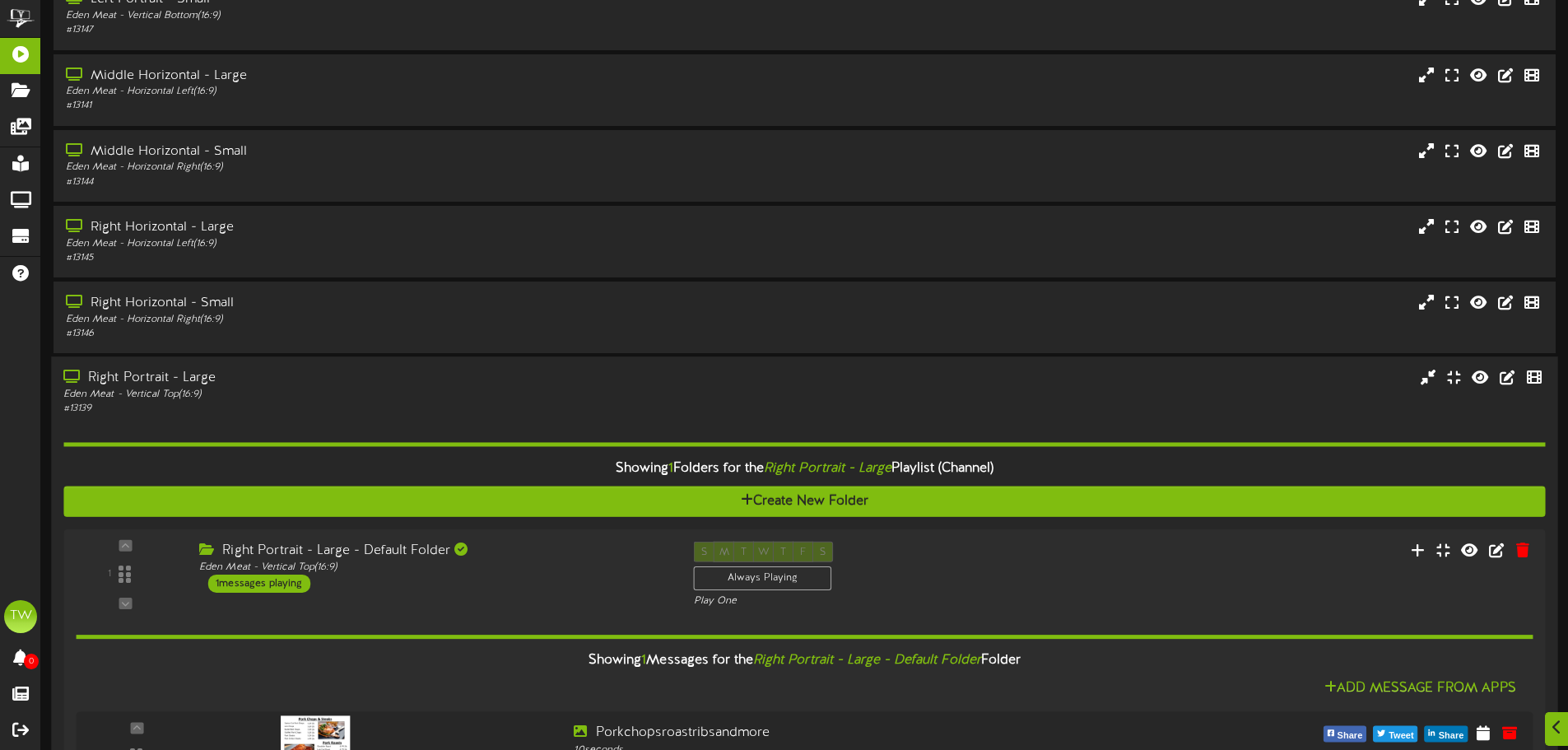
scroll to position [131, 0]
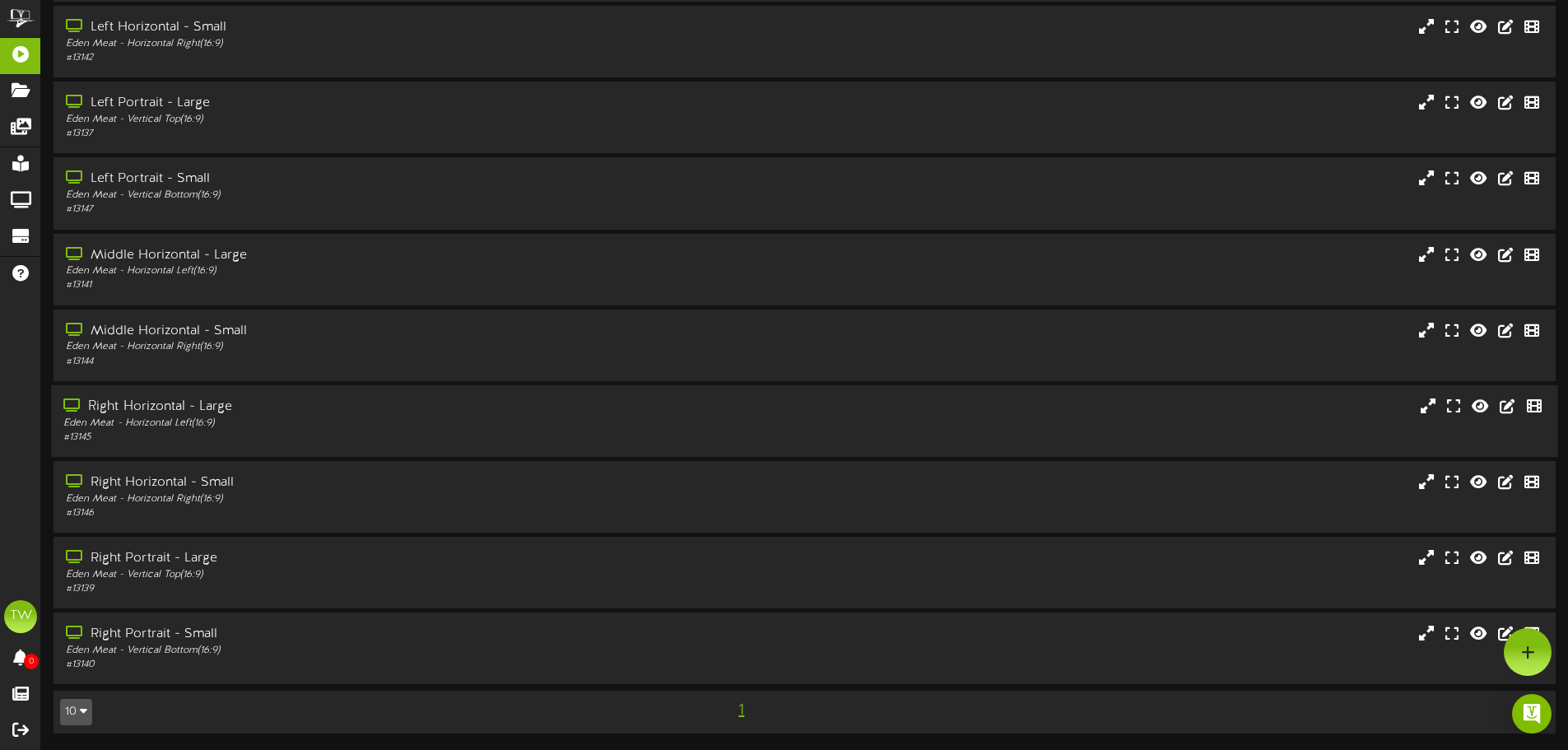
click at [331, 403] on div "Right Horizontal - Large" at bounding box center [365, 407] width 603 height 19
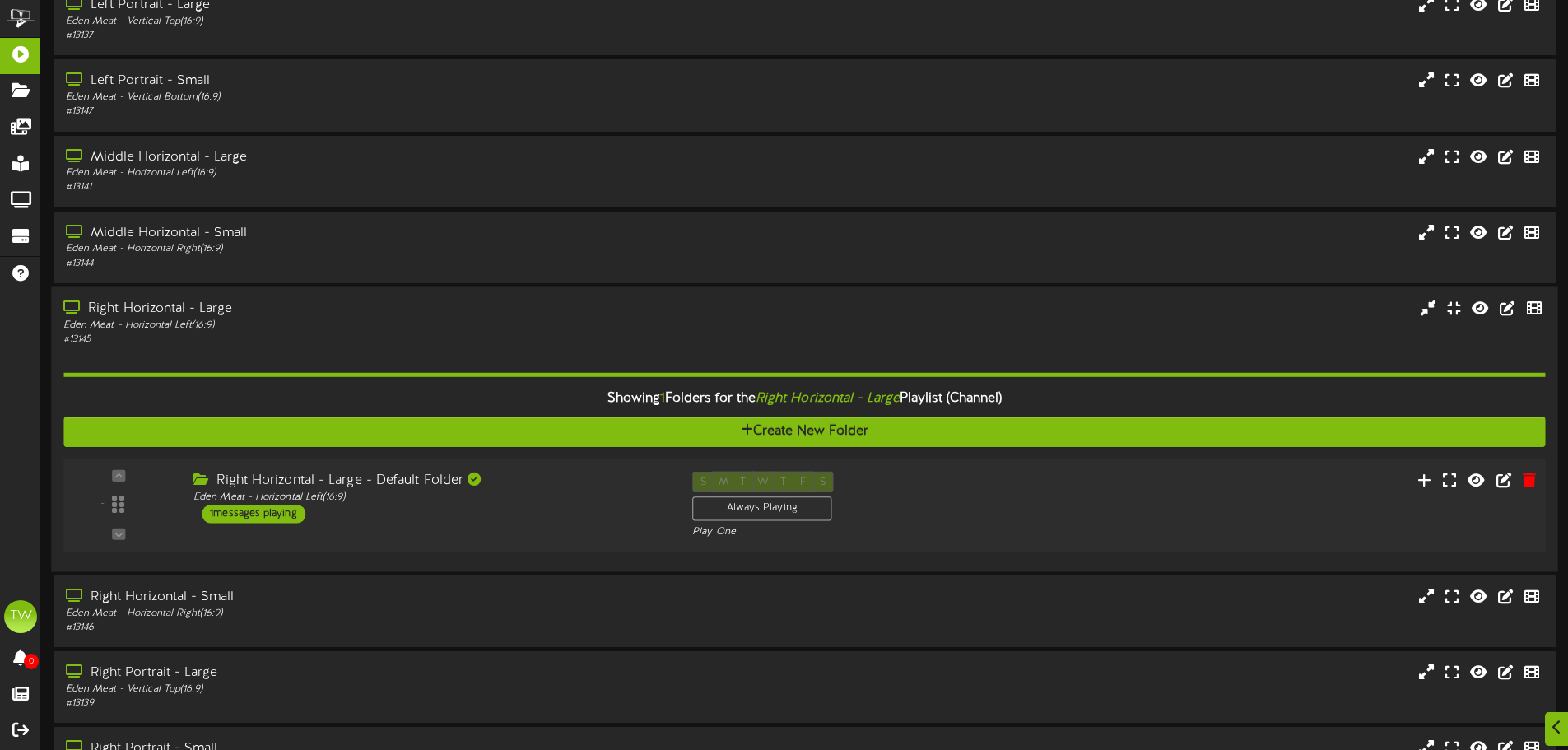
click at [555, 522] on div "Right Horizontal - Large - Default Folder Eden Meat - Horizontal Left ( 16:9 ) …" at bounding box center [430, 497] width 499 height 52
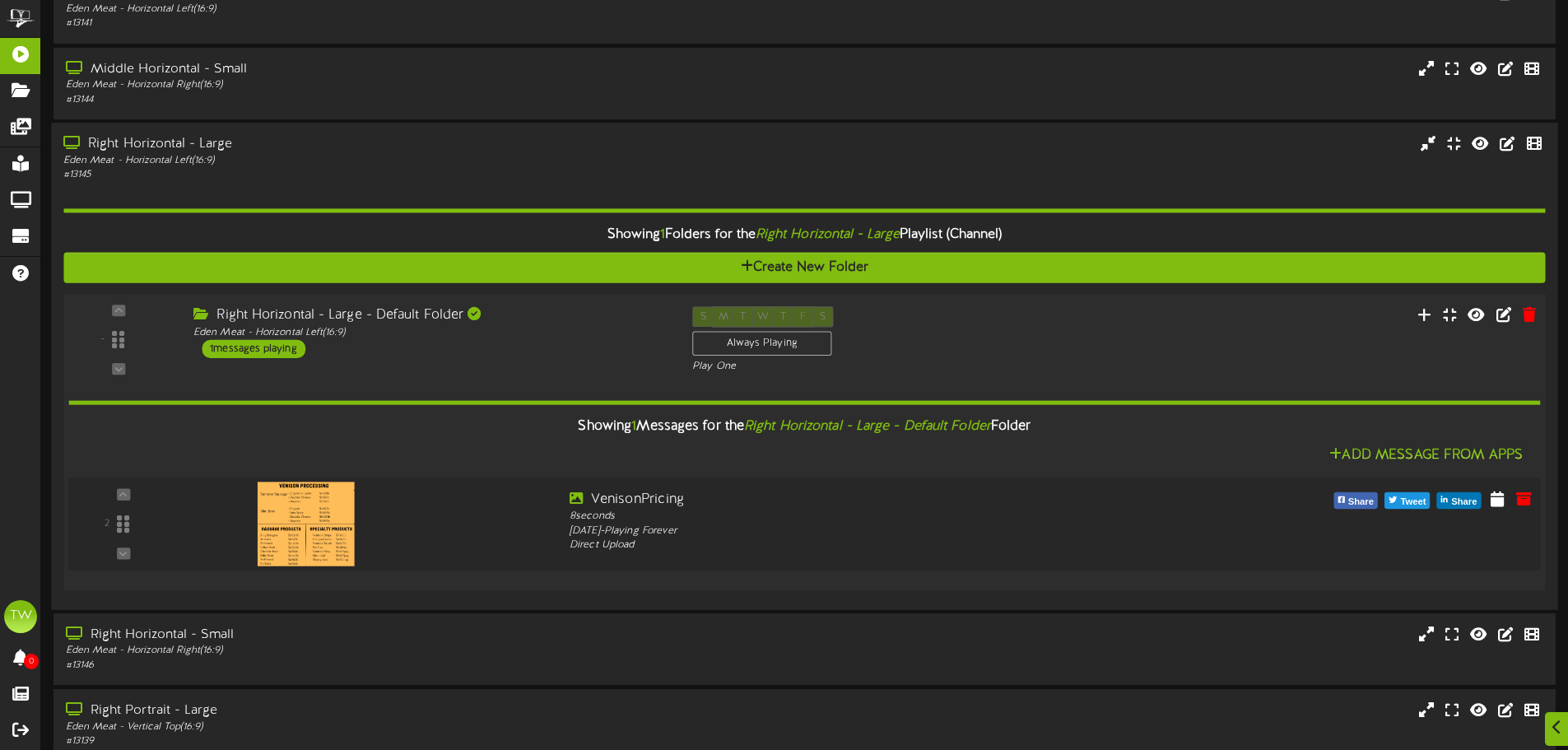
scroll to position [394, 0]
click at [1432, 314] on icon at bounding box center [1424, 313] width 17 height 18
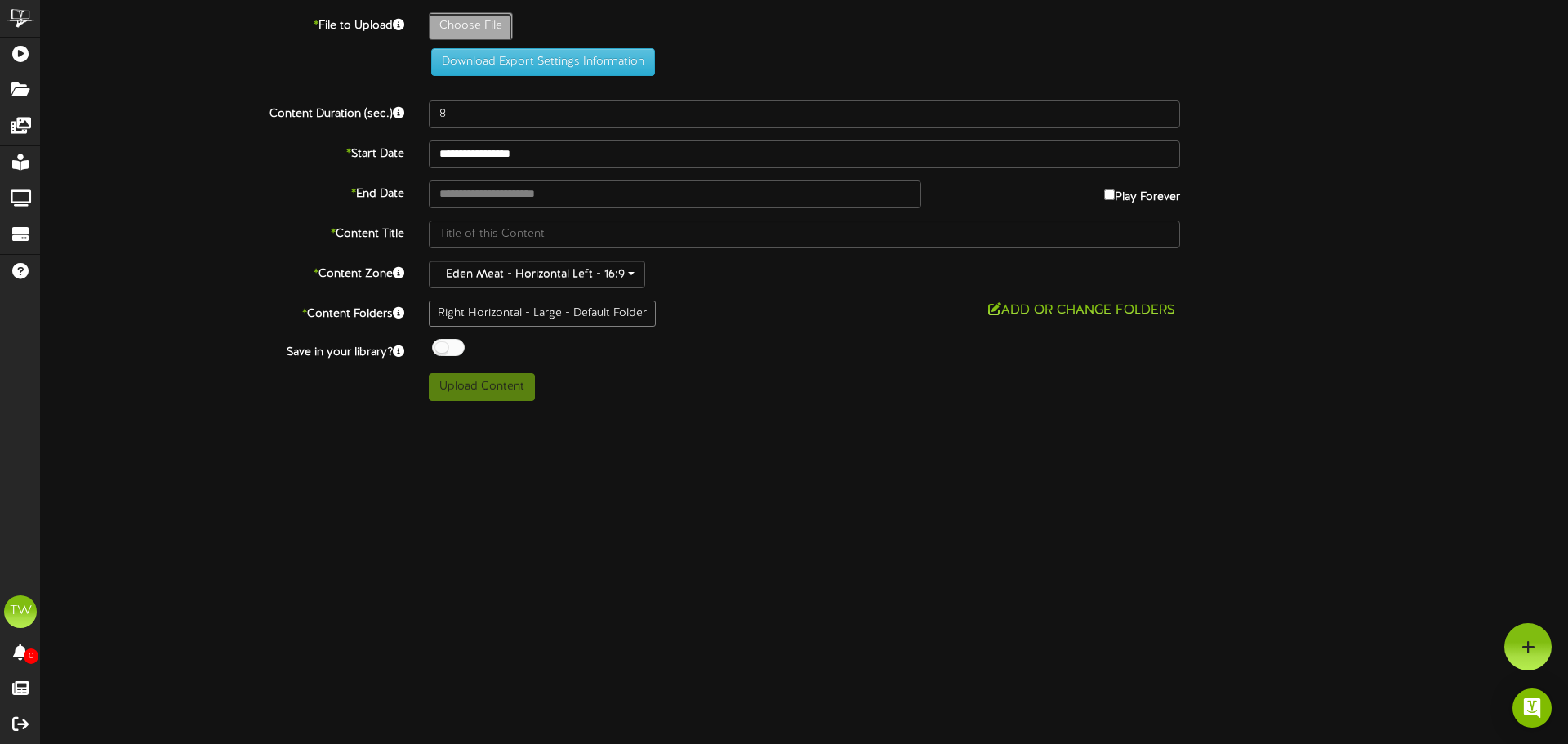
type input "**********"
type input "VenisonPricing2"
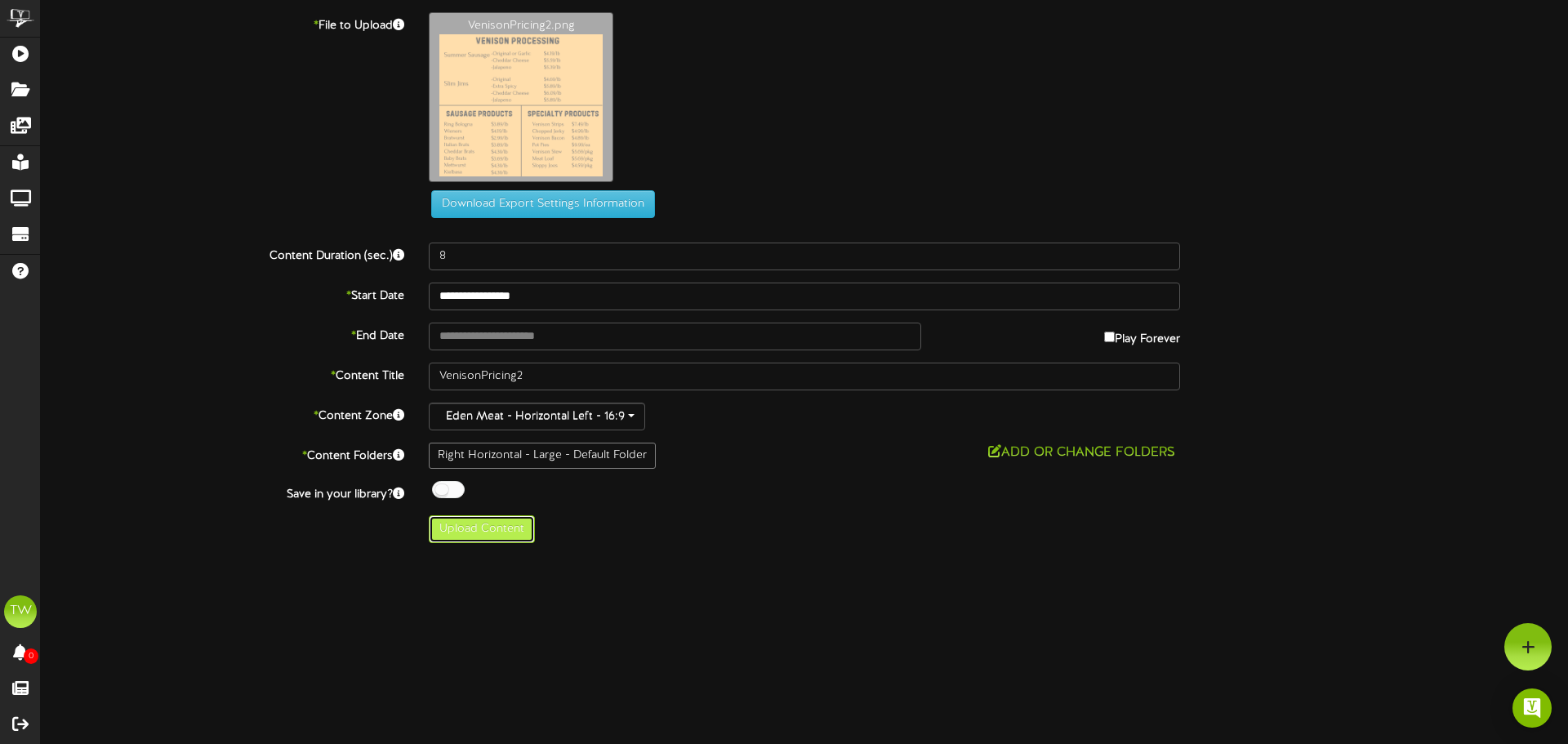
click at [493, 529] on button "Upload Content" at bounding box center [482, 529] width 106 height 28
type input "**********"
